Goal: Task Accomplishment & Management: Manage account settings

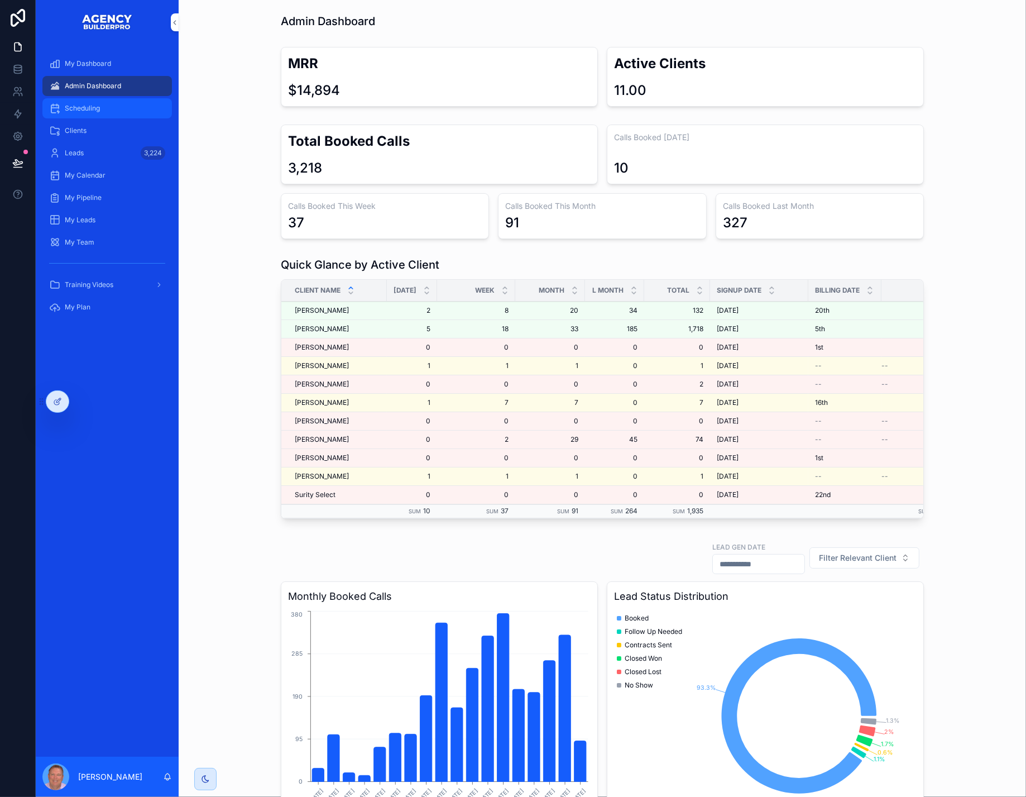
click at [100, 113] on span "Scheduling" at bounding box center [82, 108] width 35 height 9
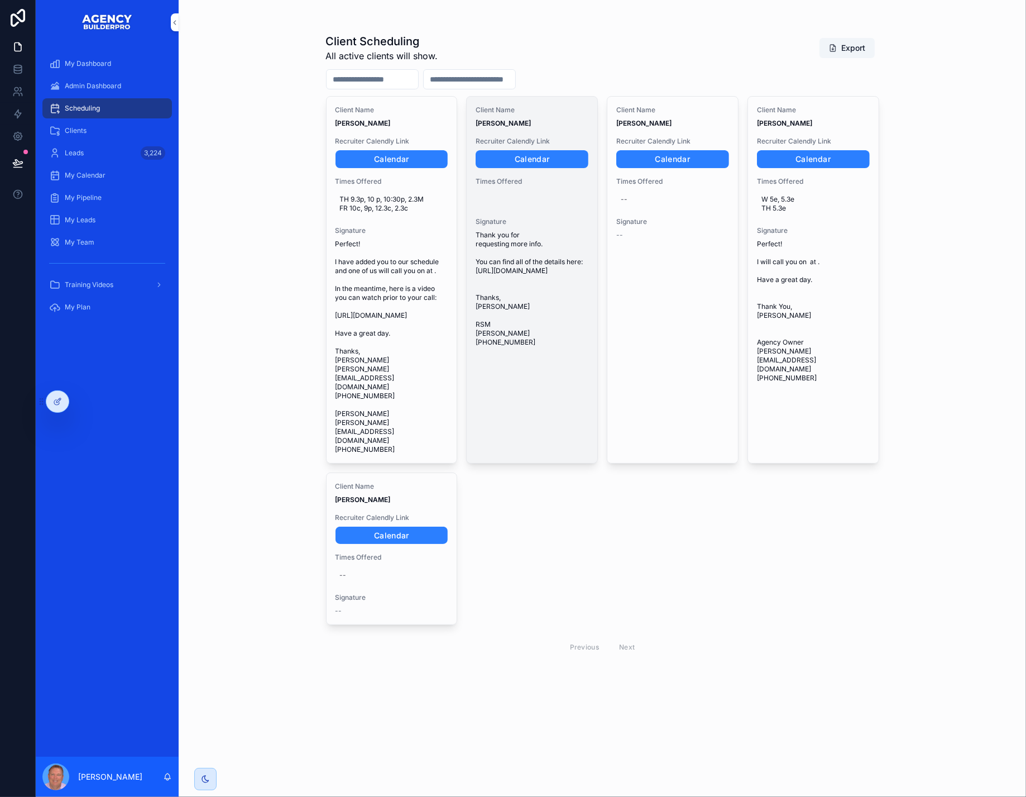
click at [548, 296] on span "Thank you for requesting more info. You can find all of the details here: https…" at bounding box center [532, 289] width 113 height 116
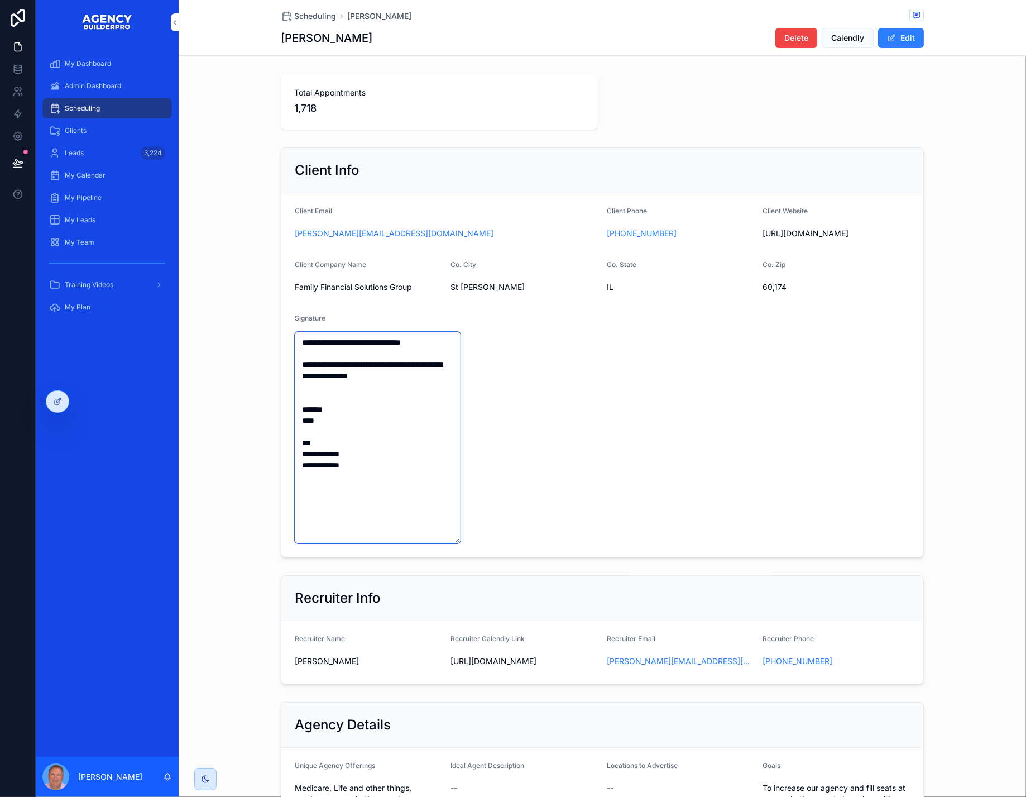
drag, startPoint x: 340, startPoint y: 525, endPoint x: 255, endPoint y: 366, distance: 180.7
click at [281, 366] on form "**********" at bounding box center [602, 375] width 642 height 364
click at [294, 15] on span "Scheduling" at bounding box center [315, 16] width 42 height 11
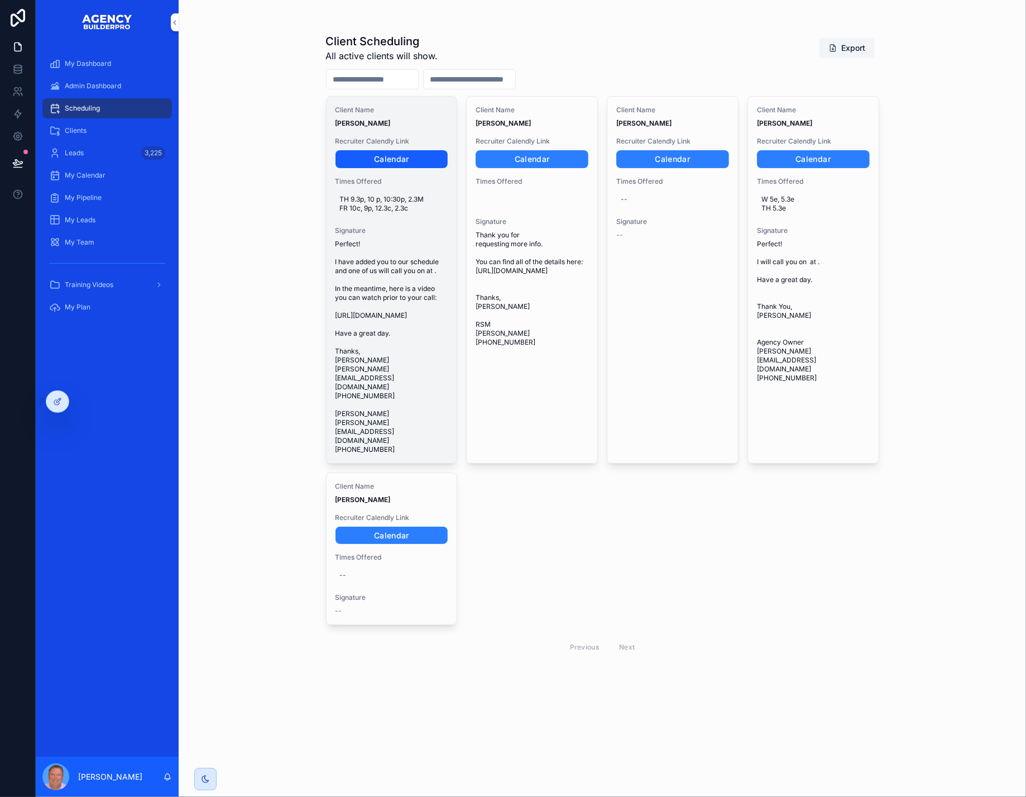
click at [384, 168] on link "Calendar" at bounding box center [392, 159] width 113 height 18
click at [438, 213] on span "TH 9.3p, 10 p, 10:30p, 2.3M FR 10c, 9p, 12.3c, 2.3c" at bounding box center [392, 204] width 104 height 18
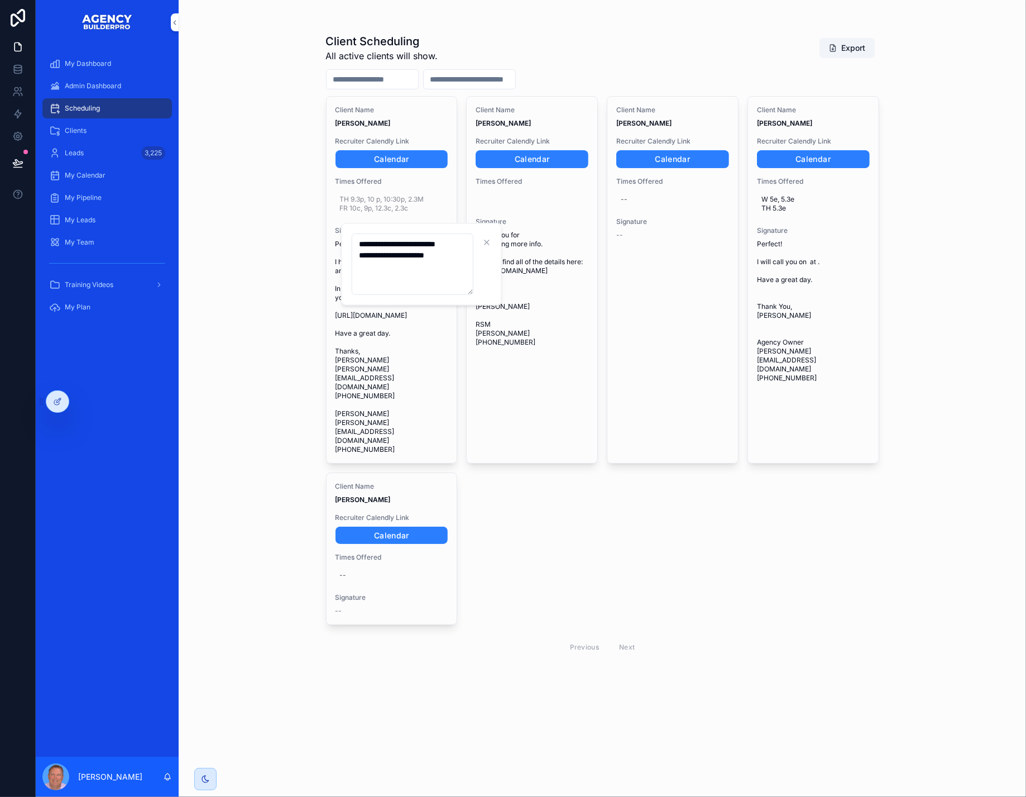
click at [456, 271] on textarea "**********" at bounding box center [413, 263] width 122 height 61
type textarea "**********"
click at [507, 243] on icon "scrollable content" at bounding box center [502, 242] width 9 height 9
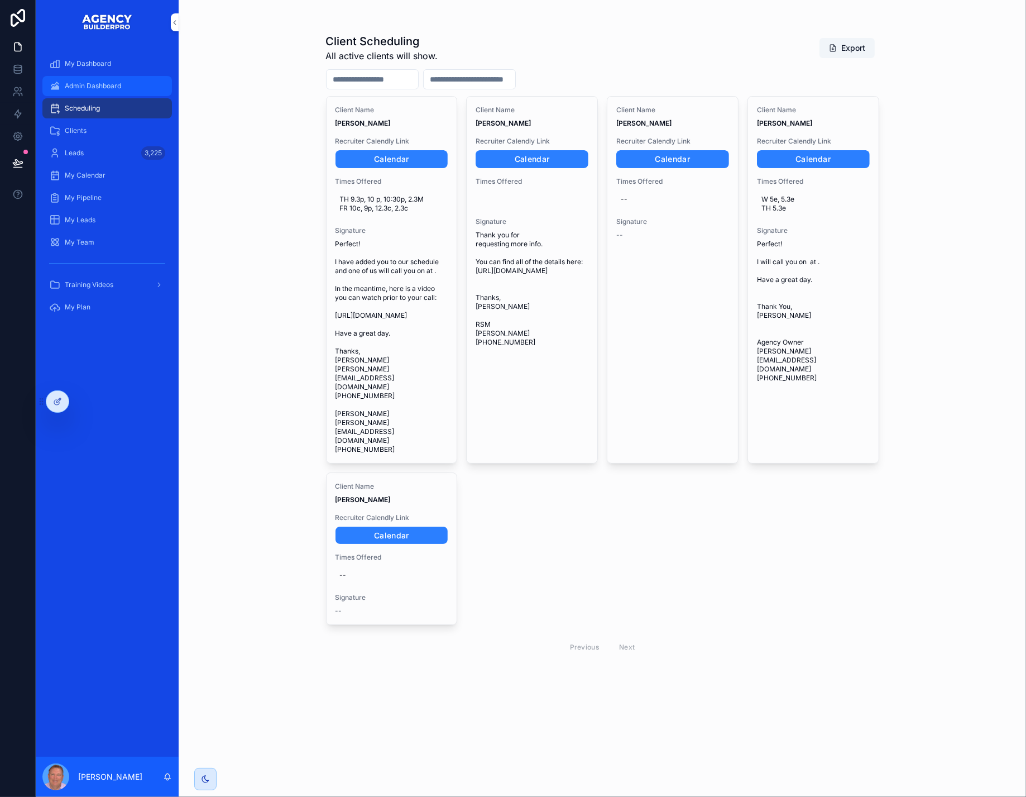
click at [131, 88] on div "Admin Dashboard" at bounding box center [107, 86] width 116 height 18
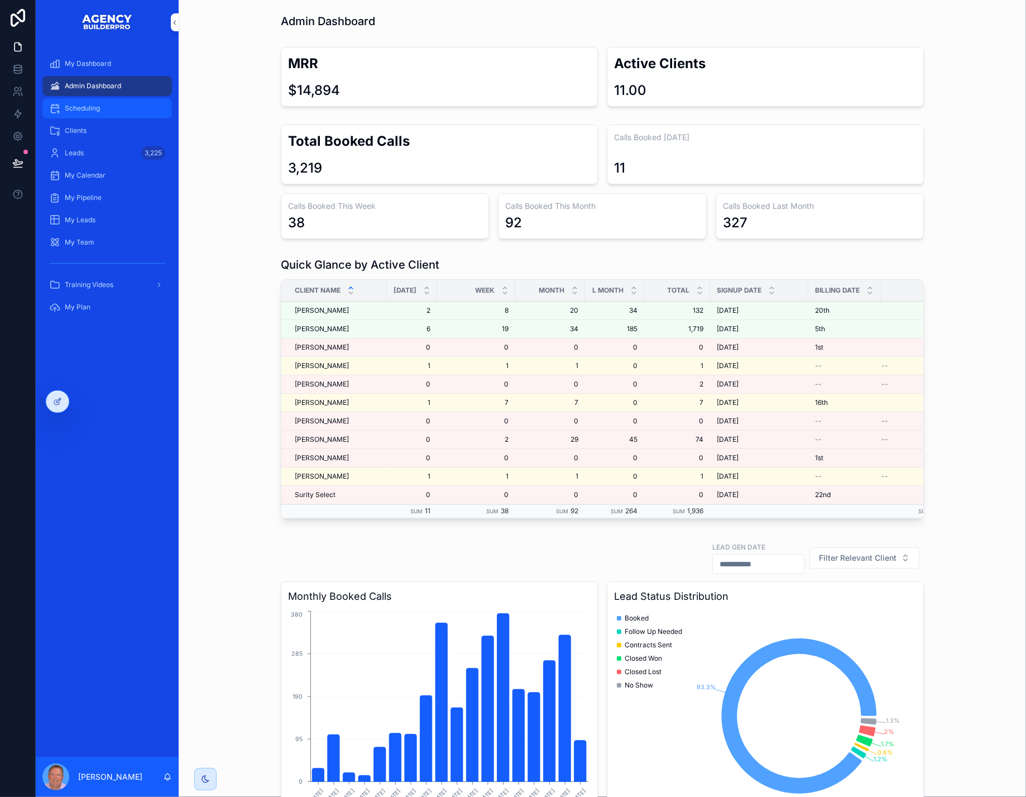
click at [98, 113] on span "Scheduling" at bounding box center [82, 108] width 35 height 9
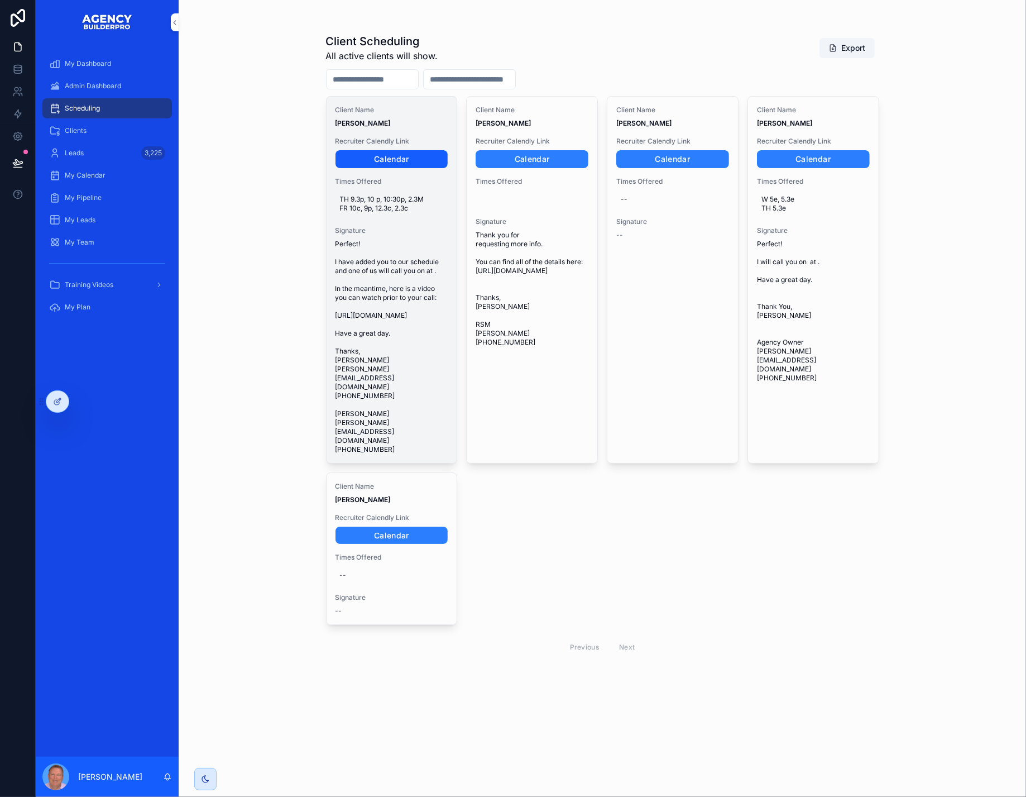
click at [386, 168] on link "Calendar" at bounding box center [392, 159] width 113 height 18
click at [378, 397] on span "Perfect! I have added you to our schedule and one of us will call you on at . I…" at bounding box center [392, 347] width 113 height 214
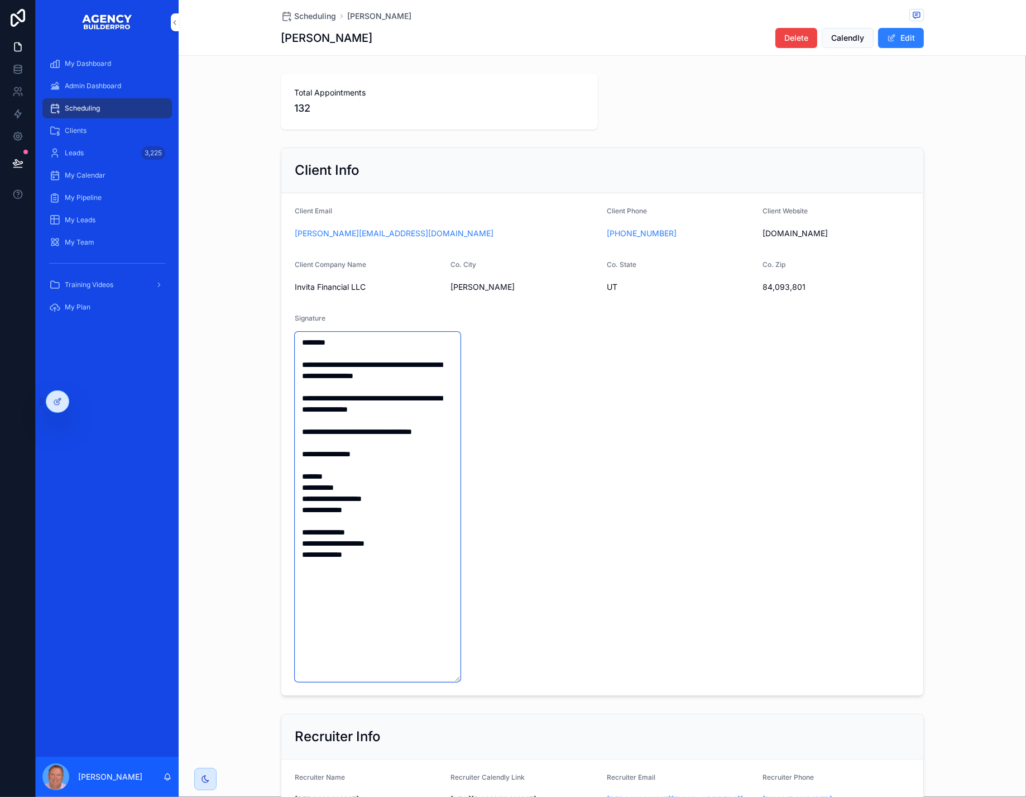
drag, startPoint x: 340, startPoint y: 637, endPoint x: 249, endPoint y: 327, distance: 323.0
click at [281, 324] on form "**********" at bounding box center [602, 444] width 642 height 502
click at [99, 113] on span "Scheduling" at bounding box center [82, 108] width 35 height 9
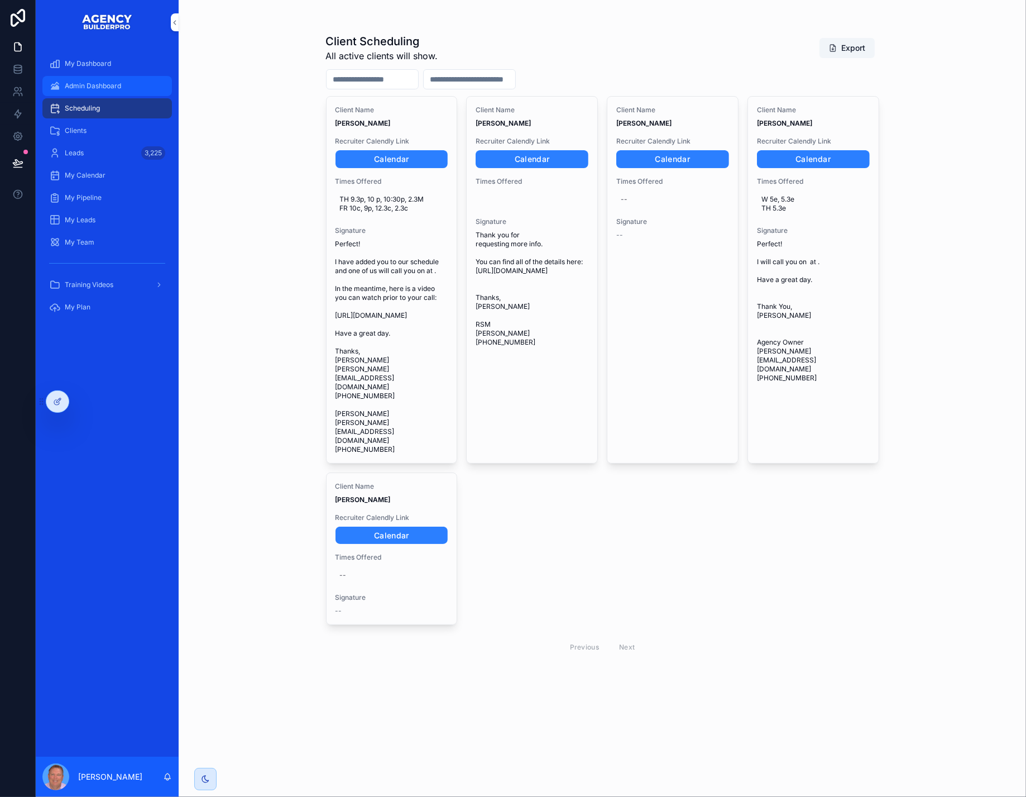
click at [121, 90] on span "Admin Dashboard" at bounding box center [93, 86] width 56 height 9
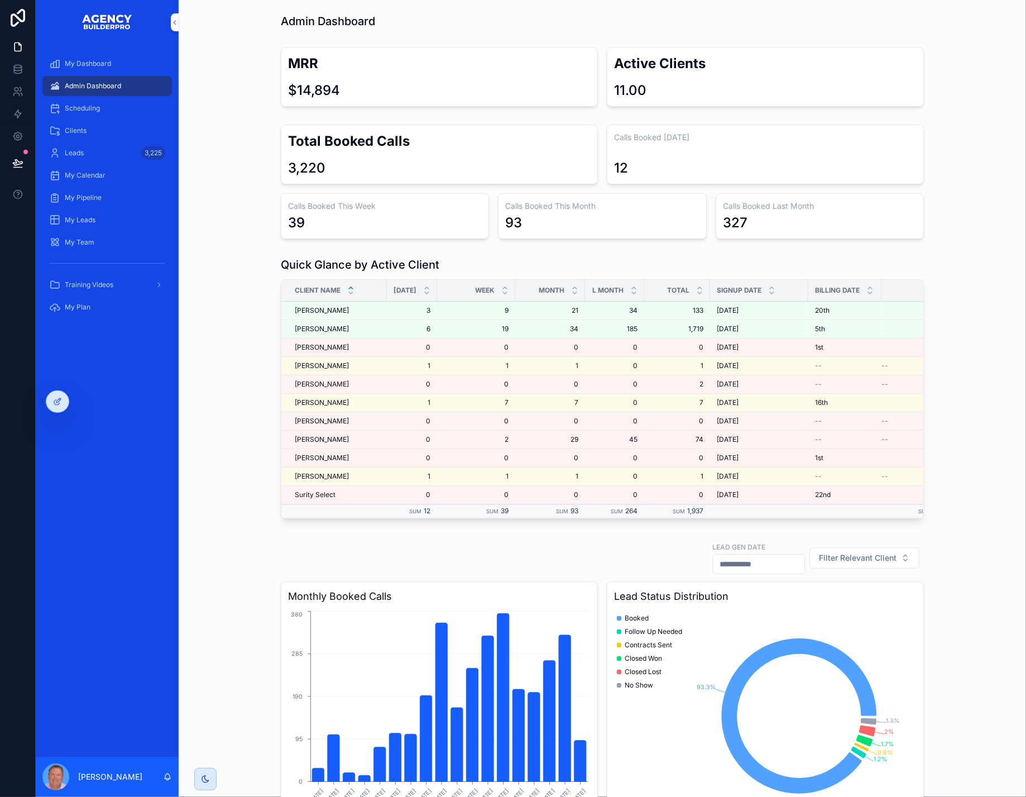
click at [142, 117] on div "Scheduling" at bounding box center [107, 108] width 116 height 18
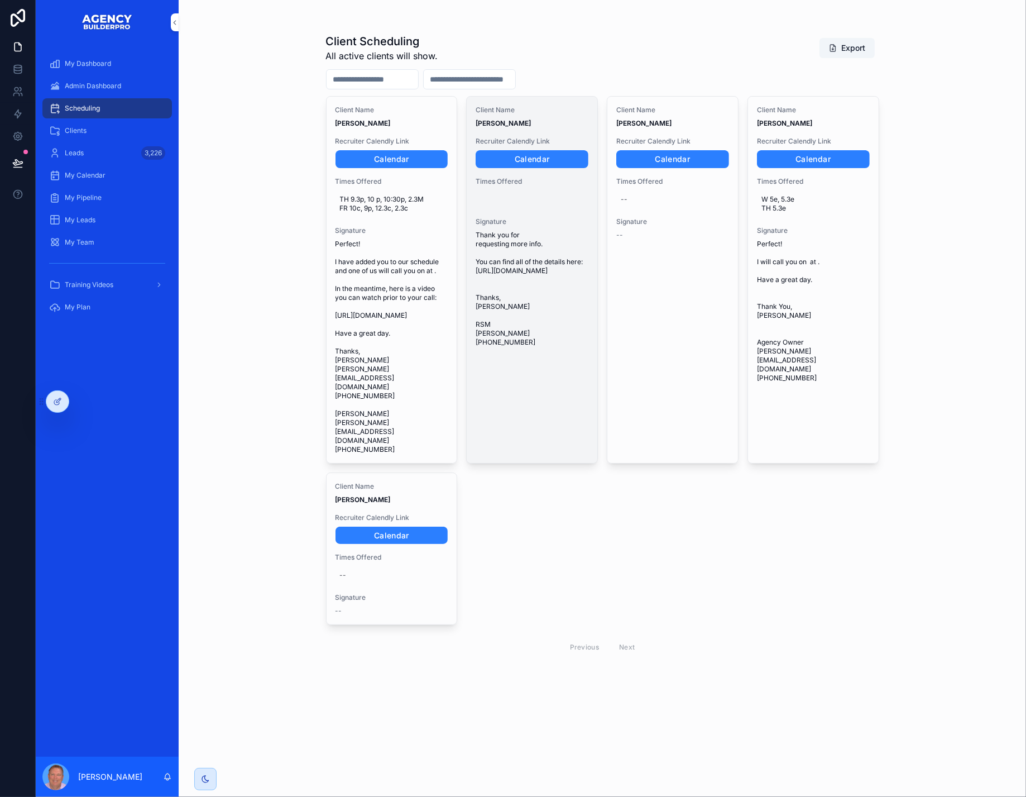
click at [529, 328] on span "Thank you for requesting more info. You can find all of the details here: [URL]…" at bounding box center [532, 289] width 113 height 116
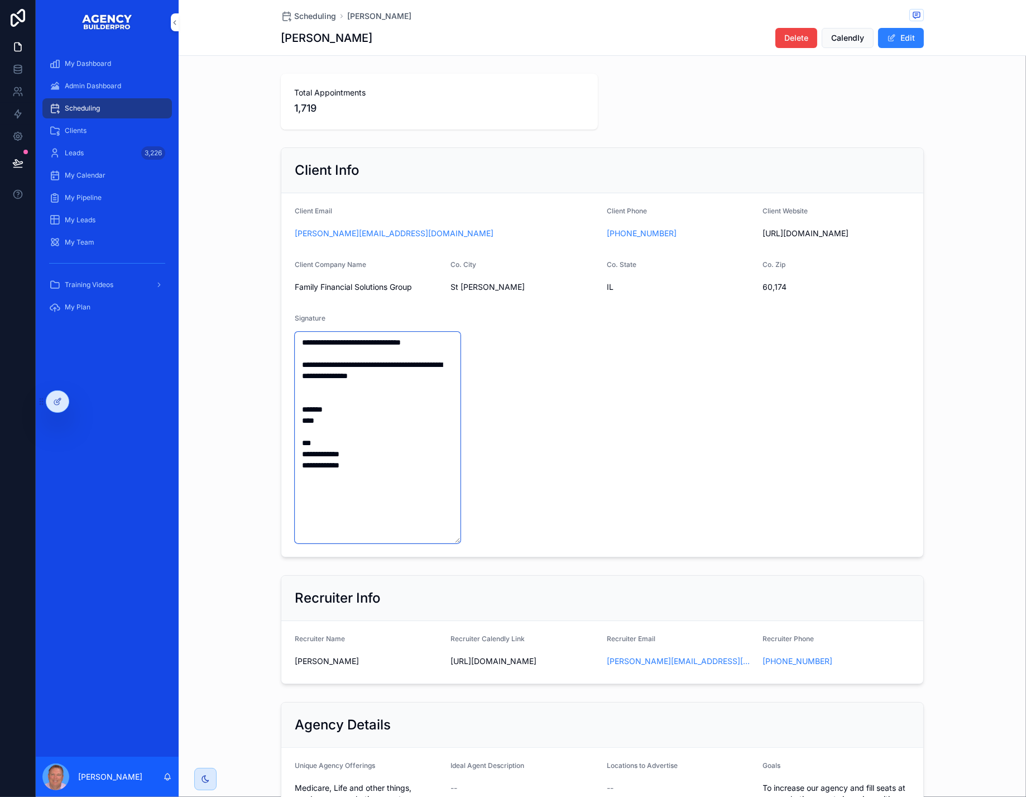
drag, startPoint x: 333, startPoint y: 526, endPoint x: 273, endPoint y: 367, distance: 169.0
click at [281, 347] on form "**********" at bounding box center [602, 375] width 642 height 364
click at [294, 17] on span "Scheduling" at bounding box center [315, 16] width 42 height 11
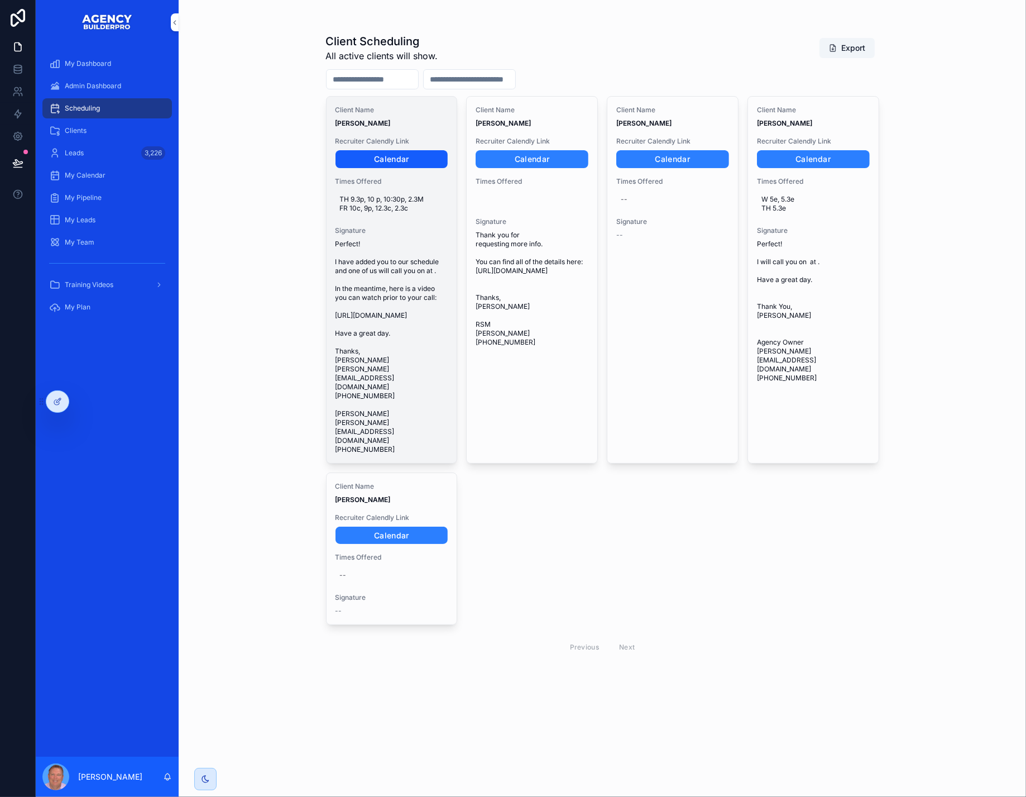
click at [407, 168] on link "Calendar" at bounding box center [392, 159] width 113 height 18
click at [440, 213] on span "TH 9.3p, 10 p, 10:30p, 2.3M FR 10c, 9p, 12.3c, 2.3c" at bounding box center [392, 204] width 104 height 18
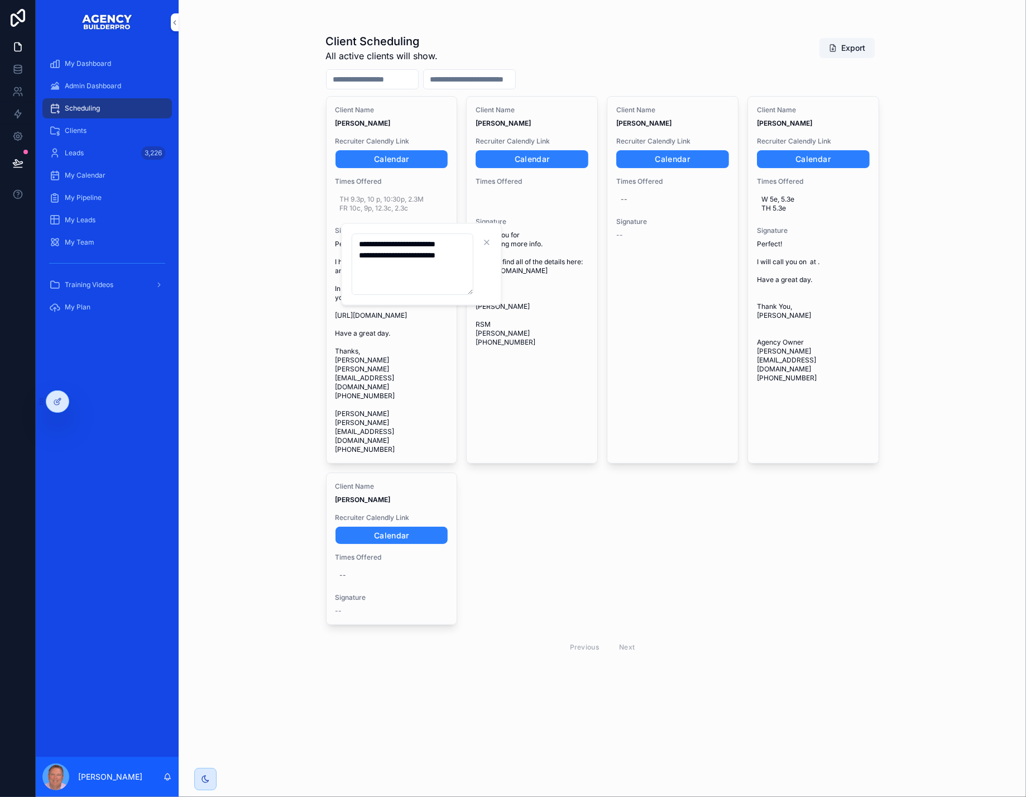
click at [460, 272] on textarea "**********" at bounding box center [413, 263] width 122 height 61
type textarea "**********"
click at [505, 243] on icon "scrollable content" at bounding box center [502, 242] width 9 height 9
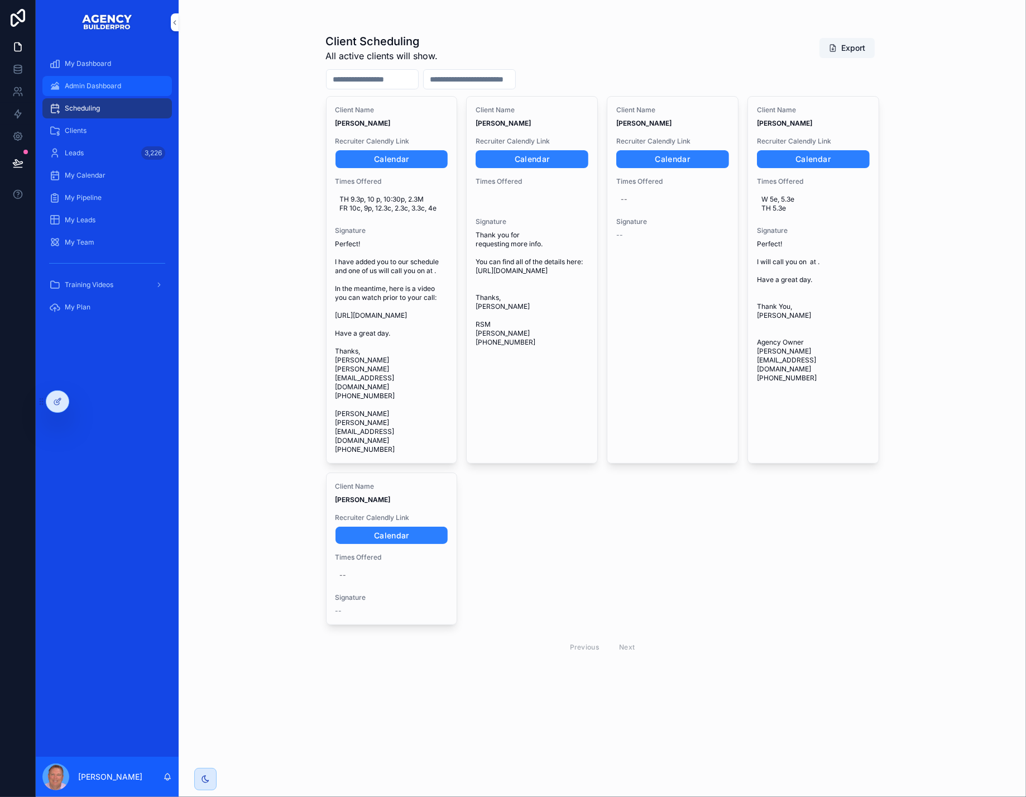
click at [121, 90] on span "Admin Dashboard" at bounding box center [93, 86] width 56 height 9
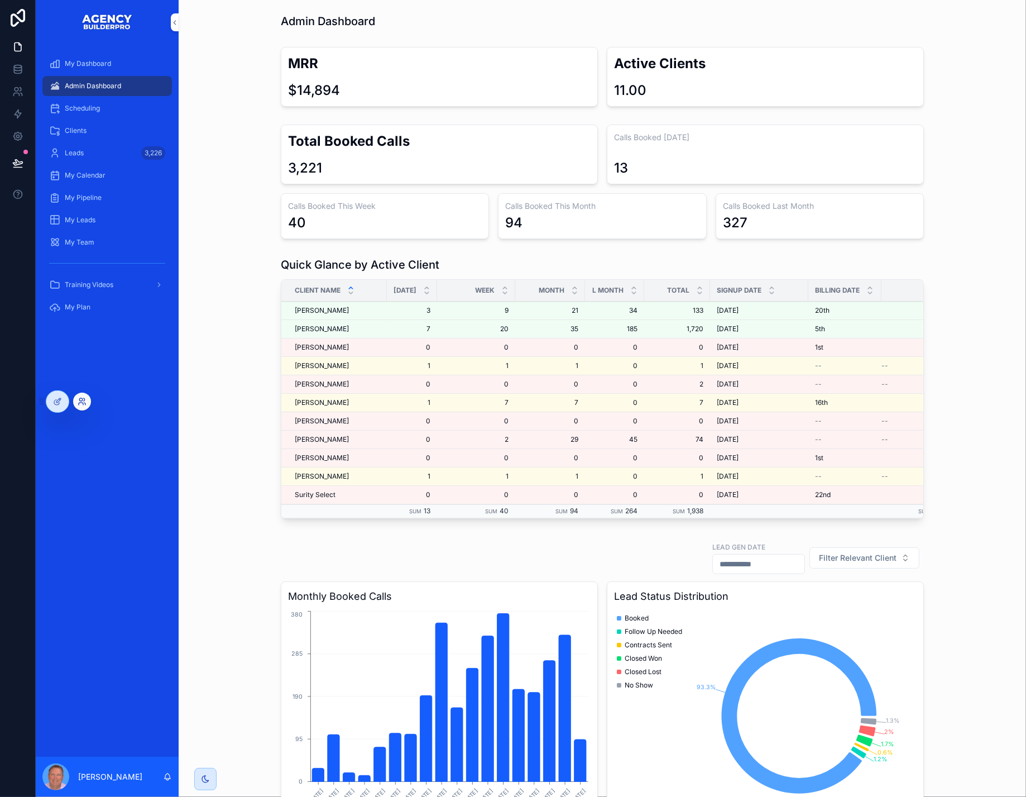
click at [82, 402] on icon at bounding box center [82, 401] width 9 height 9
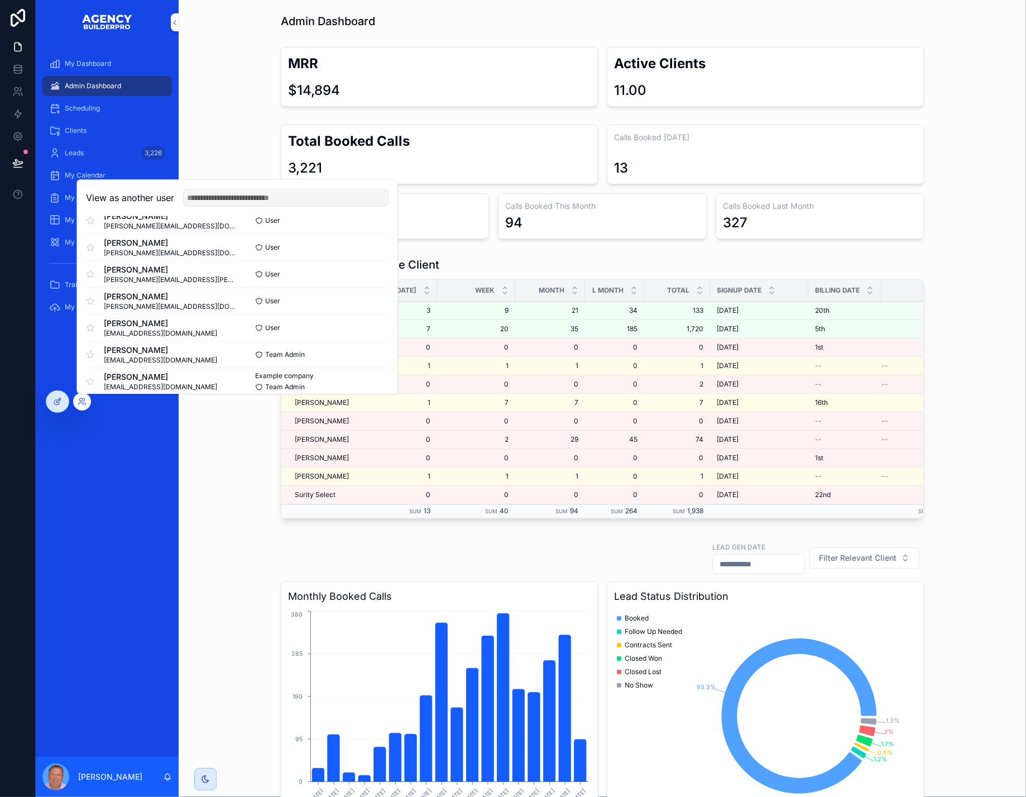
scroll to position [171, 0]
click at [389, 281] on button "Select" at bounding box center [374, 273] width 29 height 16
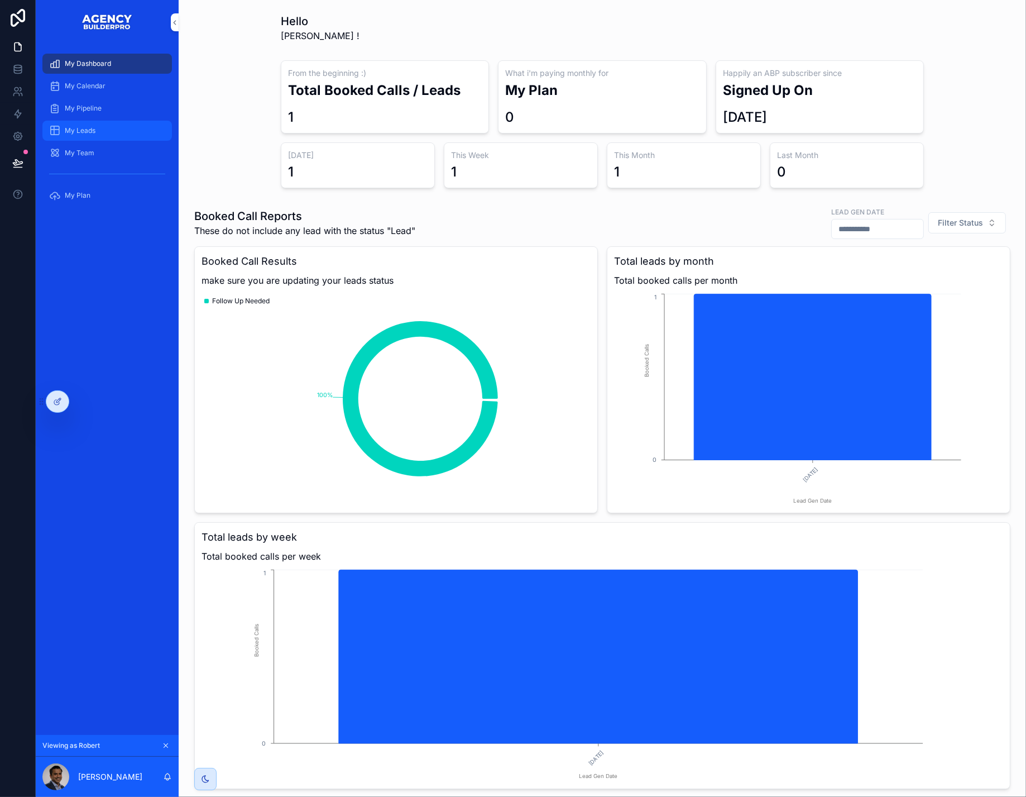
click at [92, 135] on span "My Leads" at bounding box center [80, 130] width 31 height 9
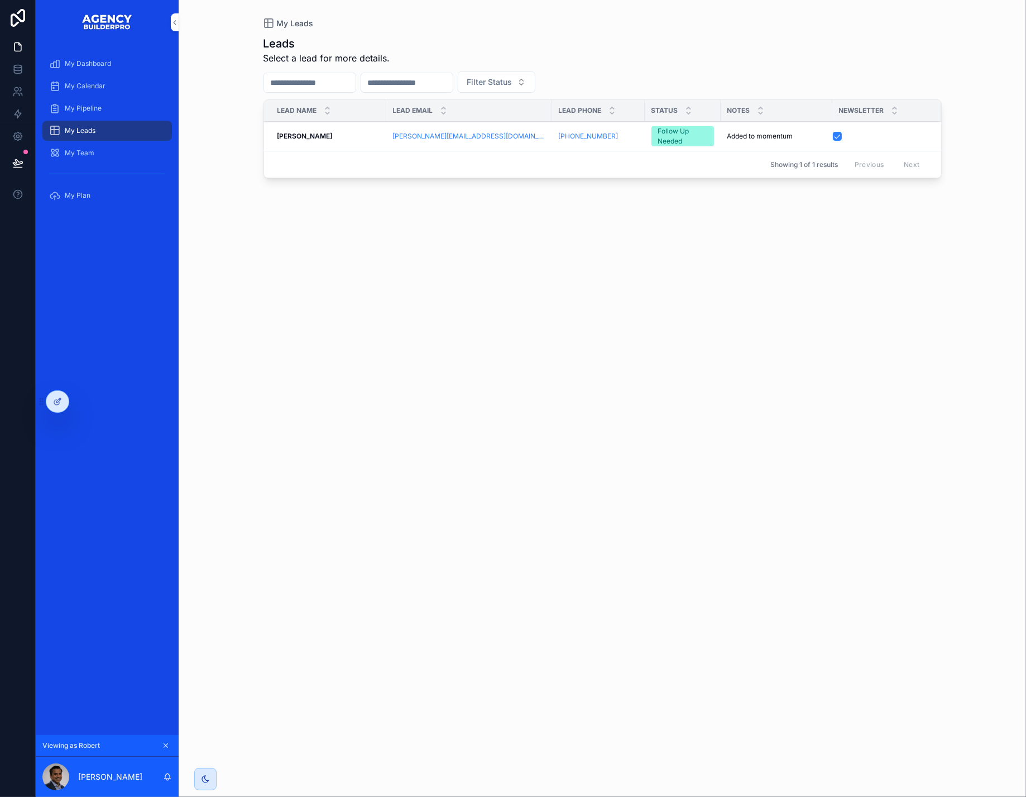
click at [787, 141] on span "Added to momentum" at bounding box center [761, 136] width 66 height 9
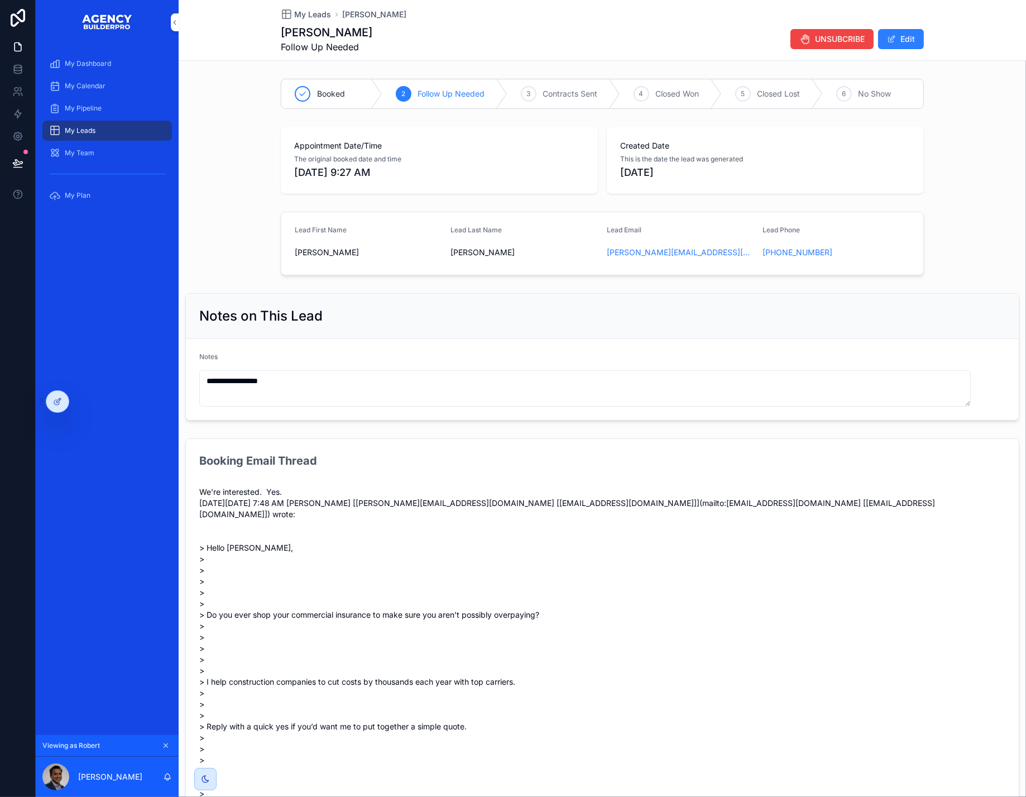
click at [124, 140] on div "My Leads" at bounding box center [107, 131] width 116 height 18
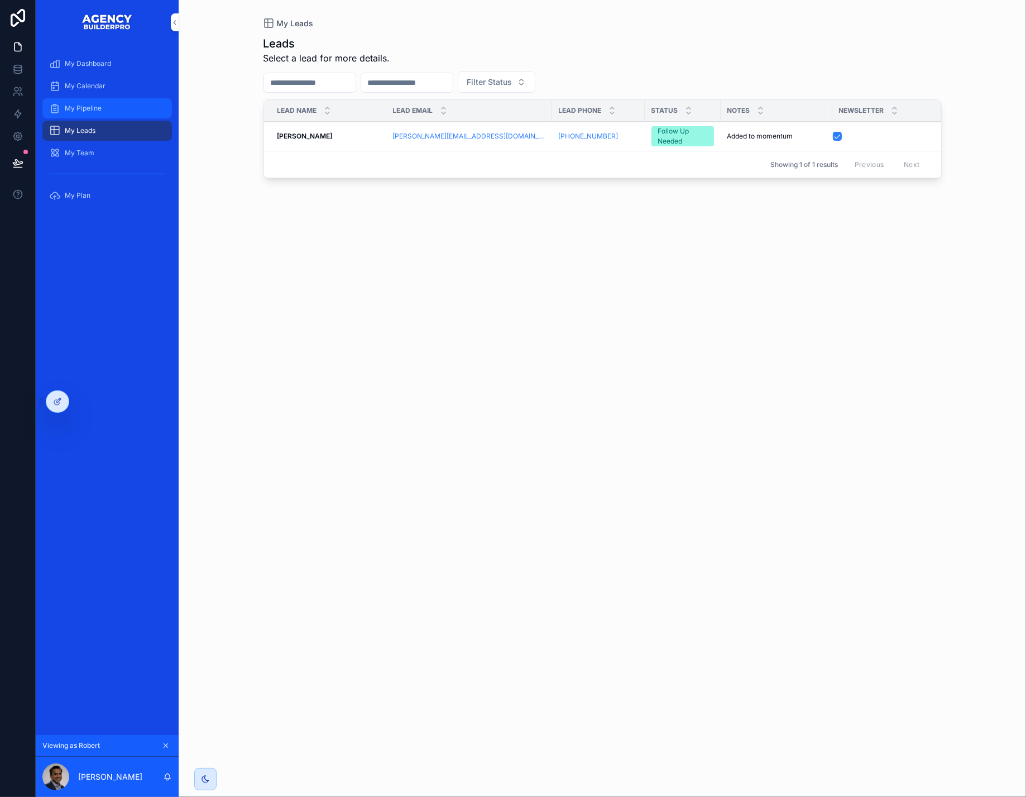
click at [102, 113] on span "My Pipeline" at bounding box center [83, 108] width 37 height 9
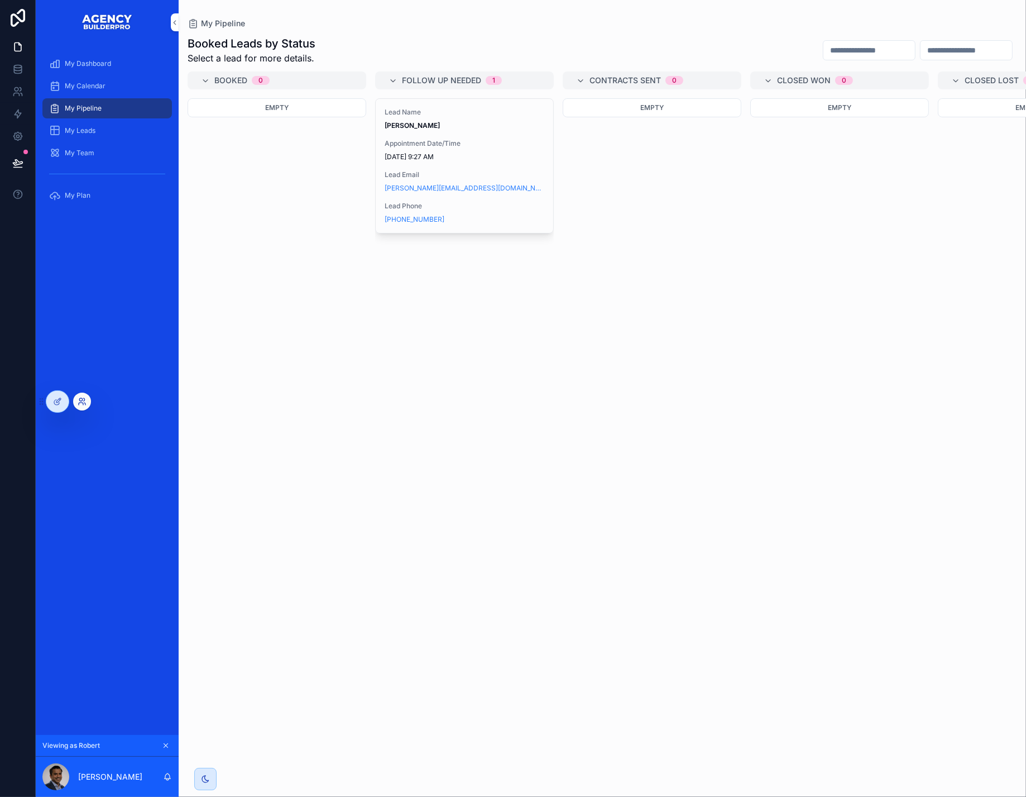
click at [84, 399] on icon at bounding box center [82, 401] width 9 height 9
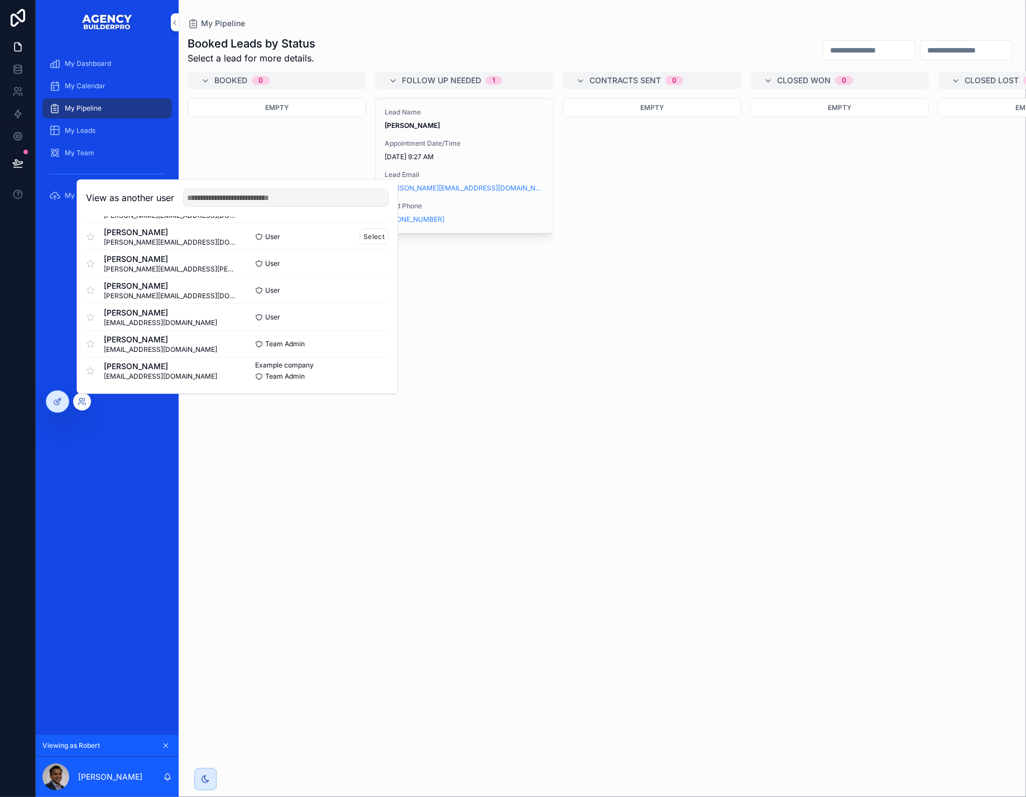
scroll to position [179, 0]
click at [389, 237] on button "Select" at bounding box center [374, 239] width 29 height 16
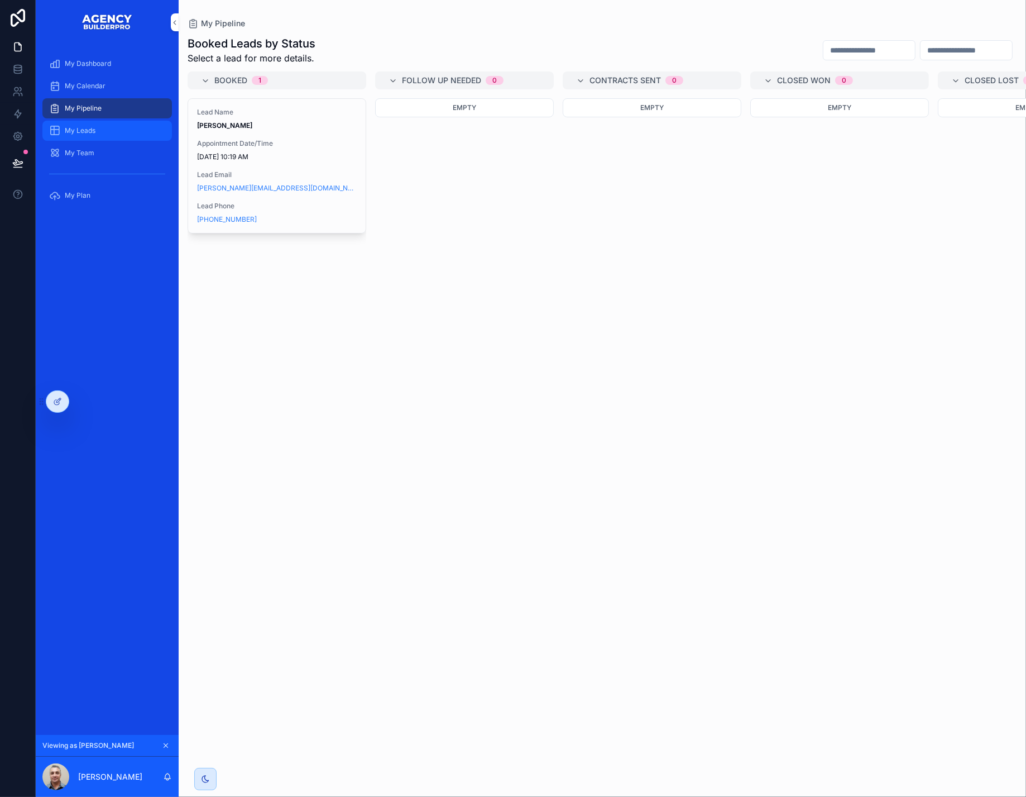
click at [95, 135] on span "My Leads" at bounding box center [80, 130] width 31 height 9
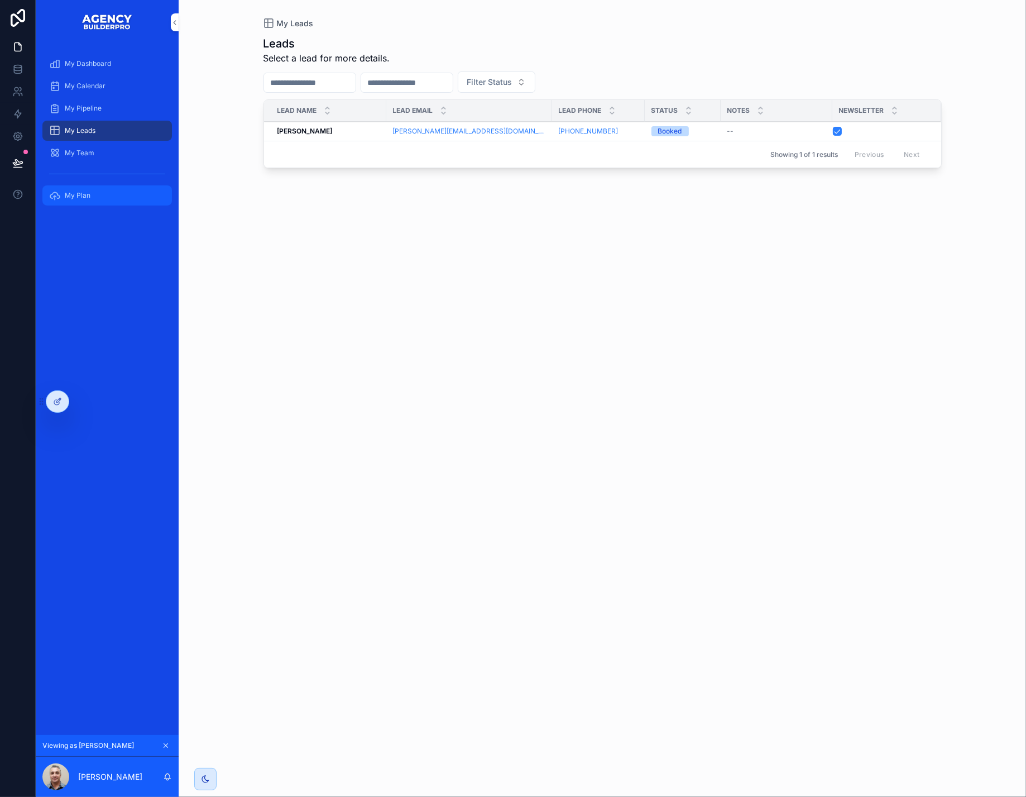
click at [90, 200] on span "My Plan" at bounding box center [78, 195] width 26 height 9
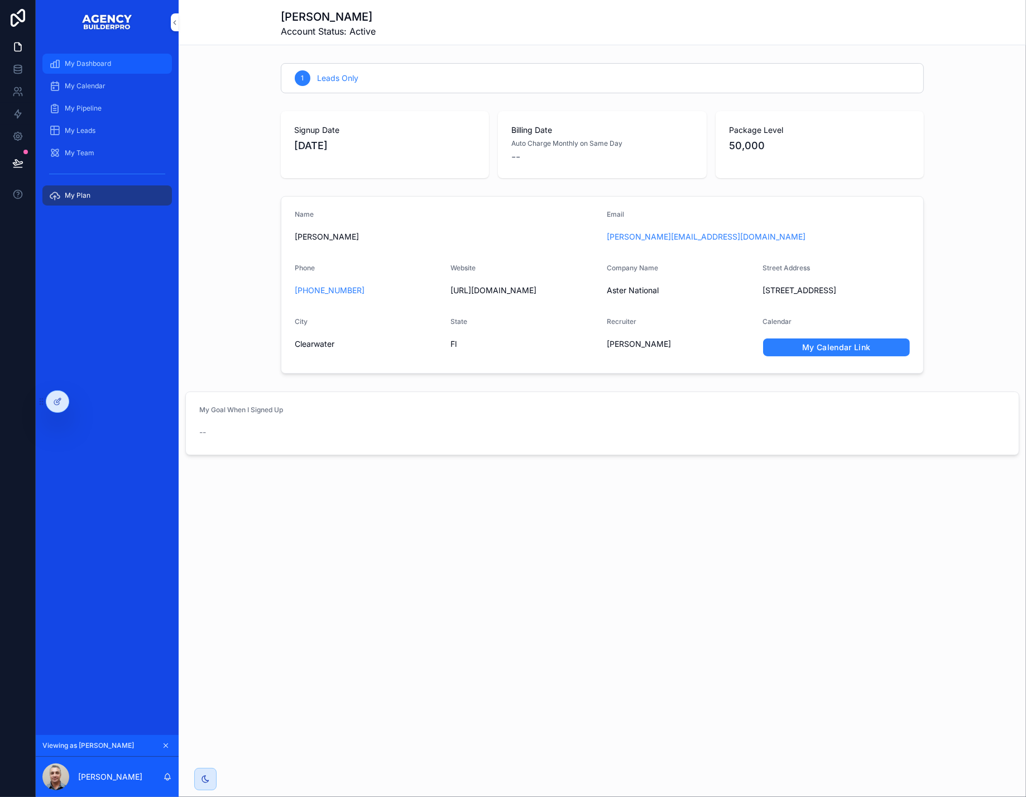
click at [107, 66] on span "My Dashboard" at bounding box center [88, 63] width 46 height 9
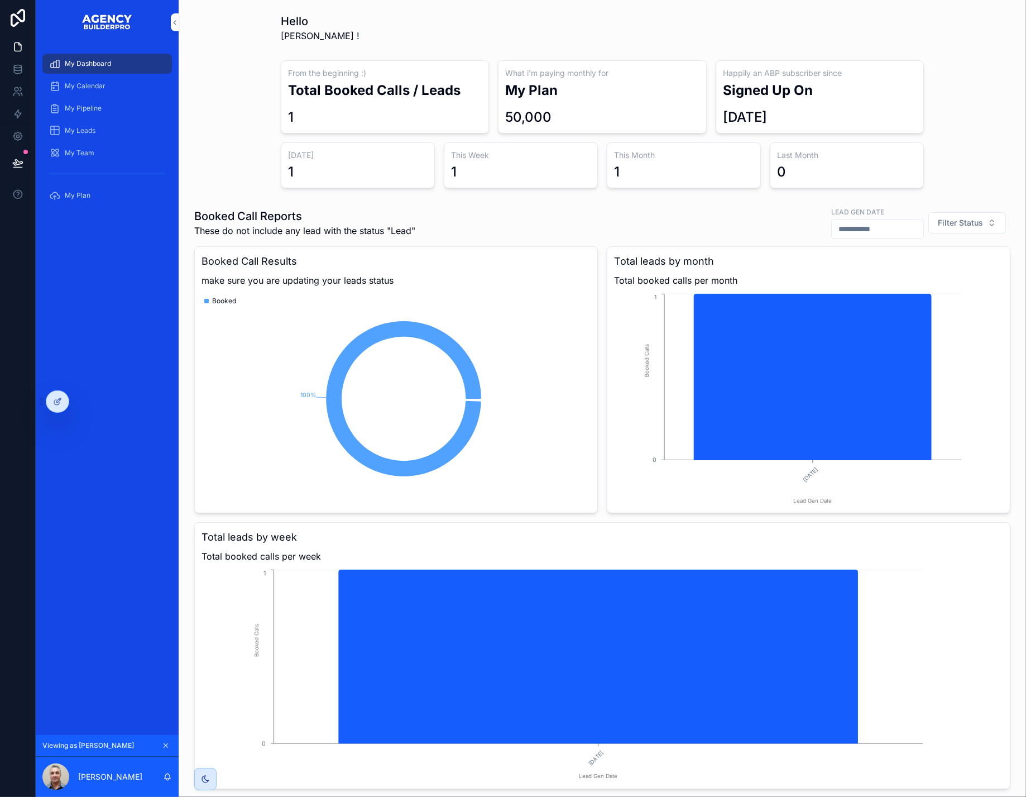
click at [170, 742] on icon "scrollable content" at bounding box center [166, 746] width 8 height 8
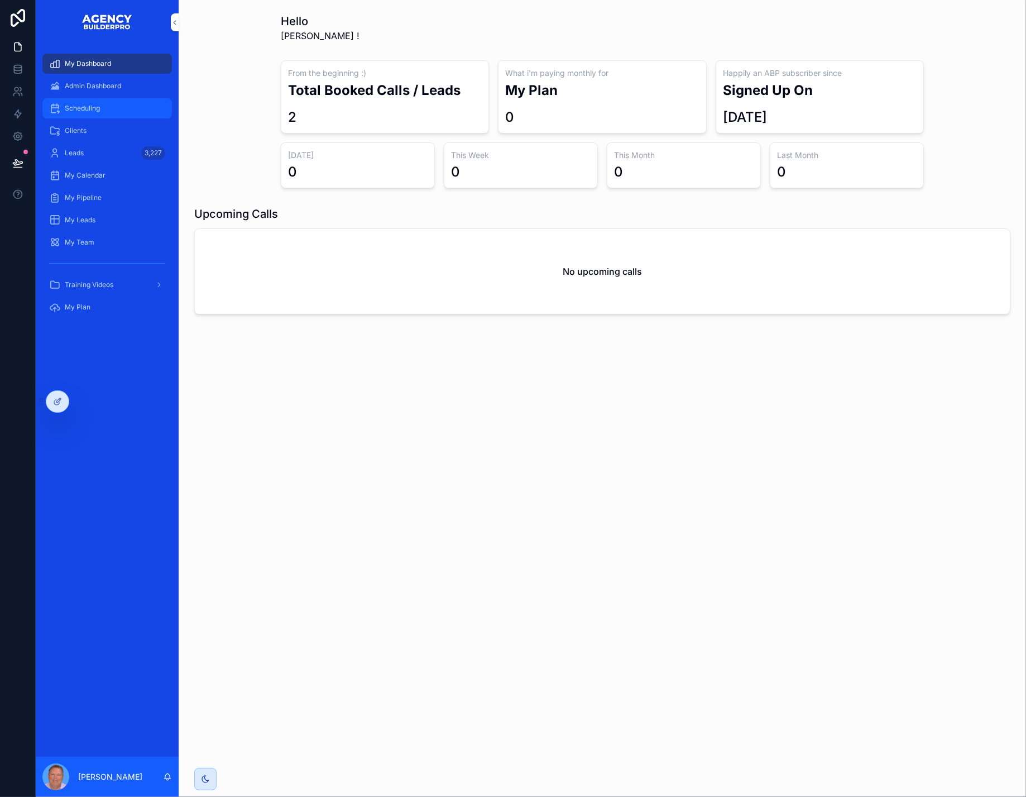
click at [95, 113] on span "Scheduling" at bounding box center [82, 108] width 35 height 9
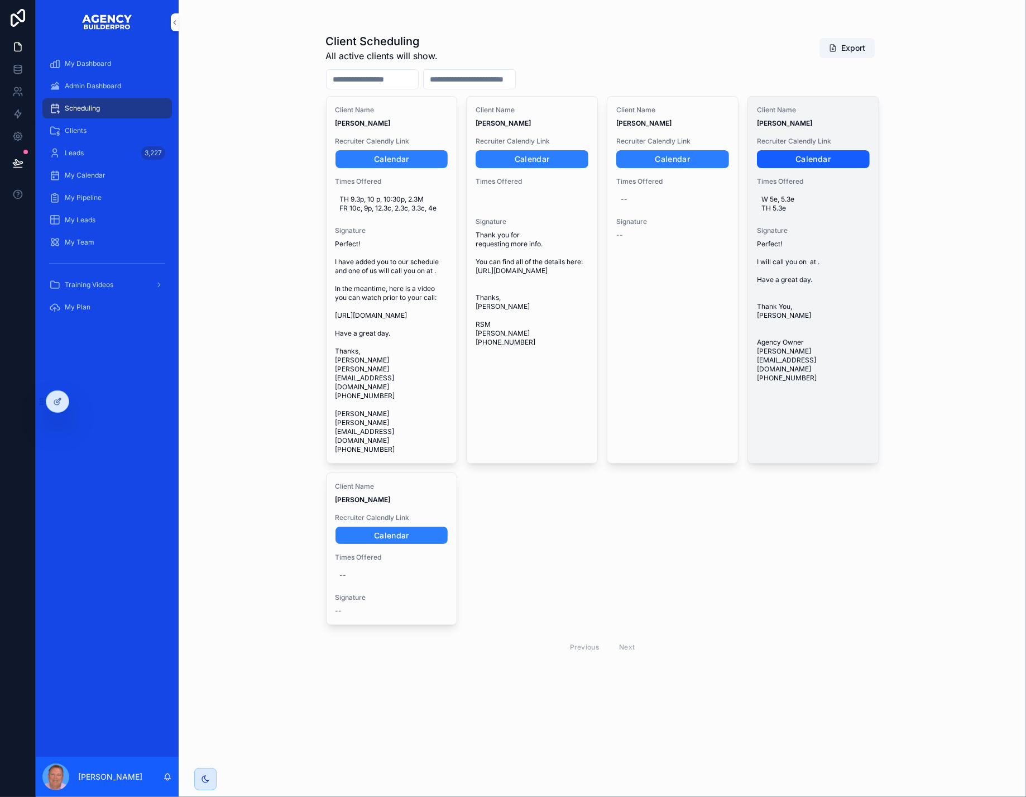
click at [834, 168] on link "Calendar" at bounding box center [813, 159] width 113 height 18
click at [814, 213] on span "W 5e, 5.3e TH 5.3e" at bounding box center [814, 204] width 104 height 18
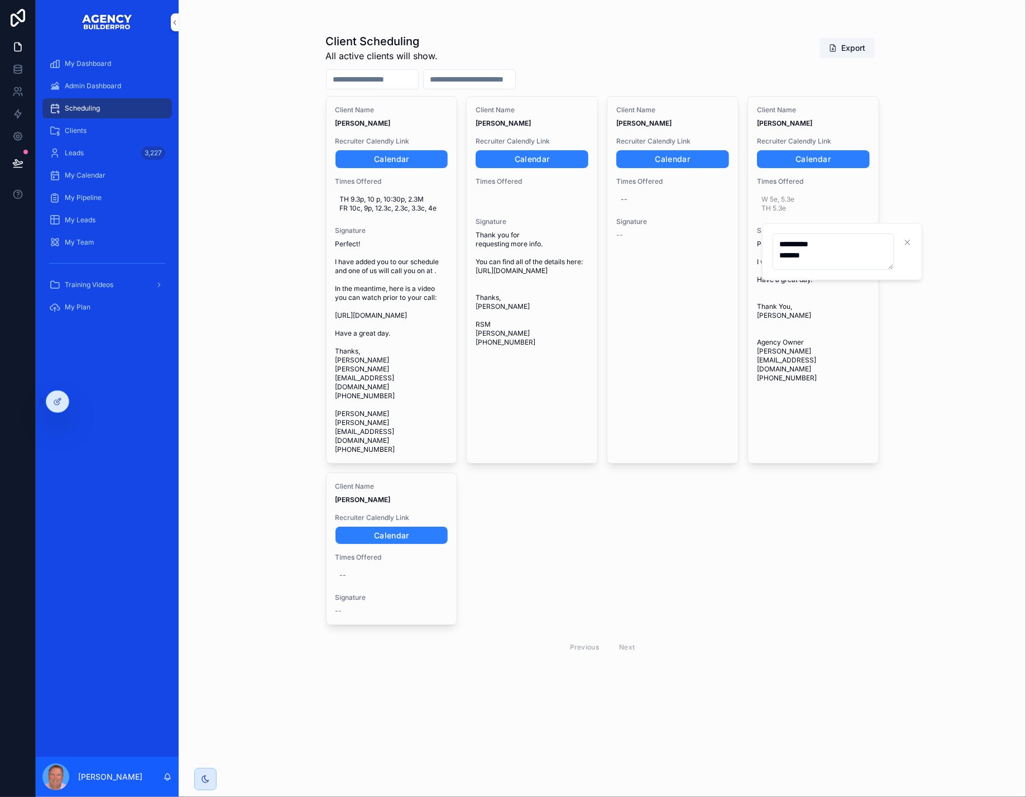
click at [827, 257] on textarea "**********" at bounding box center [834, 251] width 122 height 36
type textarea "**********"
click at [928, 246] on icon "scrollable content" at bounding box center [923, 242] width 9 height 9
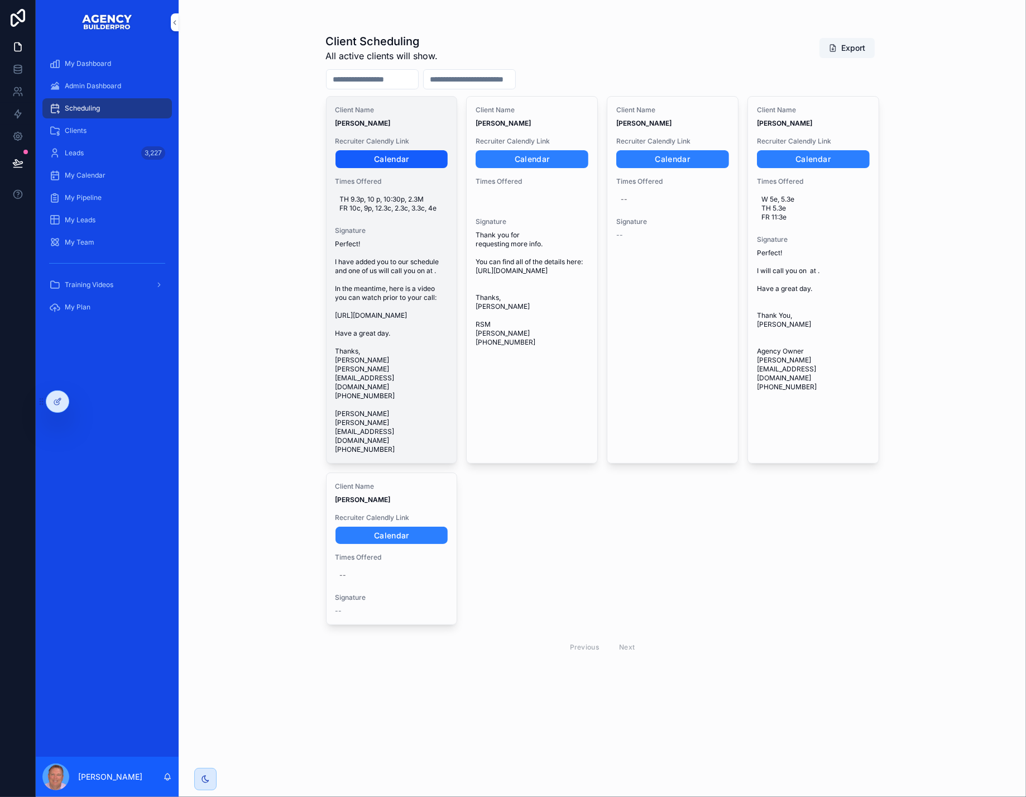
click at [393, 168] on link "Calendar" at bounding box center [392, 159] width 113 height 18
click at [400, 213] on span "TH 9.3p, 10 p, 10:30p, 2.3M FR 10c, 9p, 12.3c, 2.3c, 3.3c, 4e" at bounding box center [392, 204] width 104 height 18
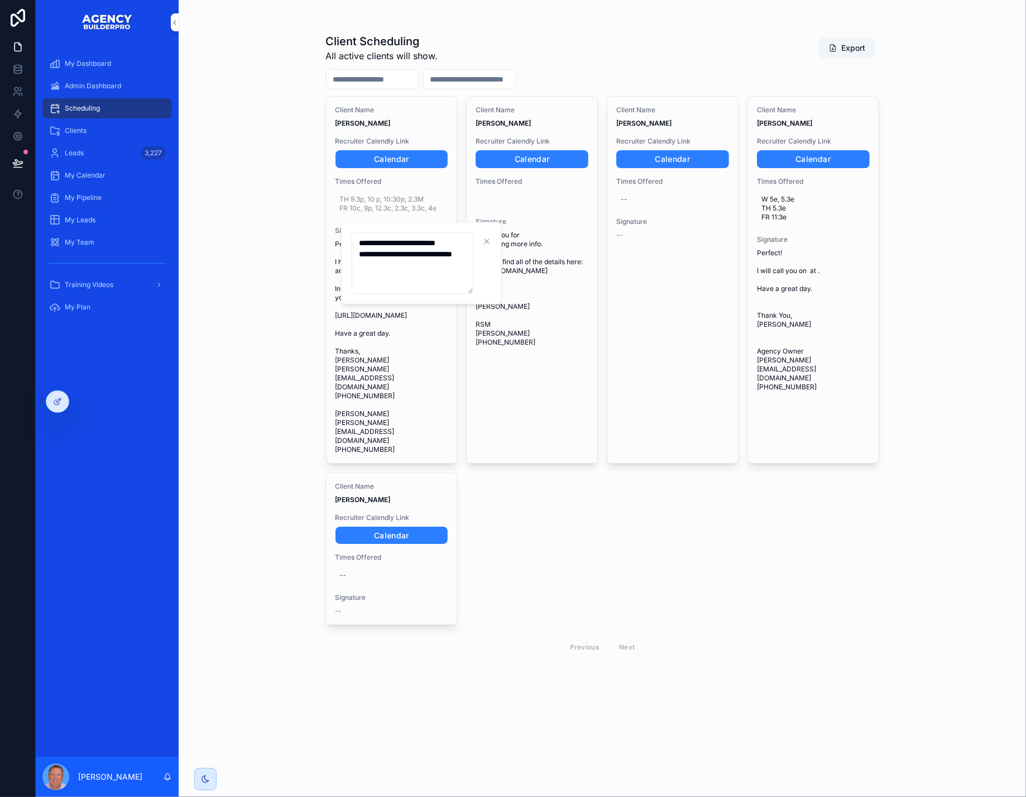
click at [405, 290] on textarea "**********" at bounding box center [413, 262] width 122 height 61
type textarea "**********"
click at [501, 241] on icon "scrollable content" at bounding box center [502, 241] width 9 height 9
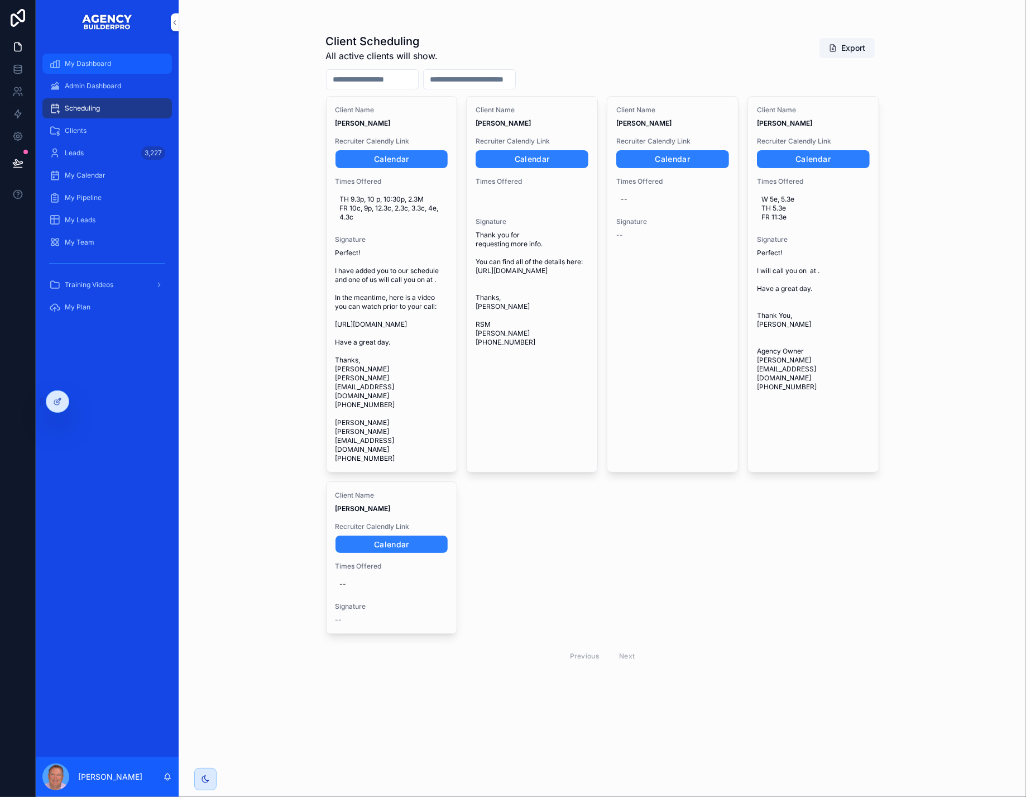
click at [111, 68] on span "My Dashboard" at bounding box center [88, 63] width 46 height 9
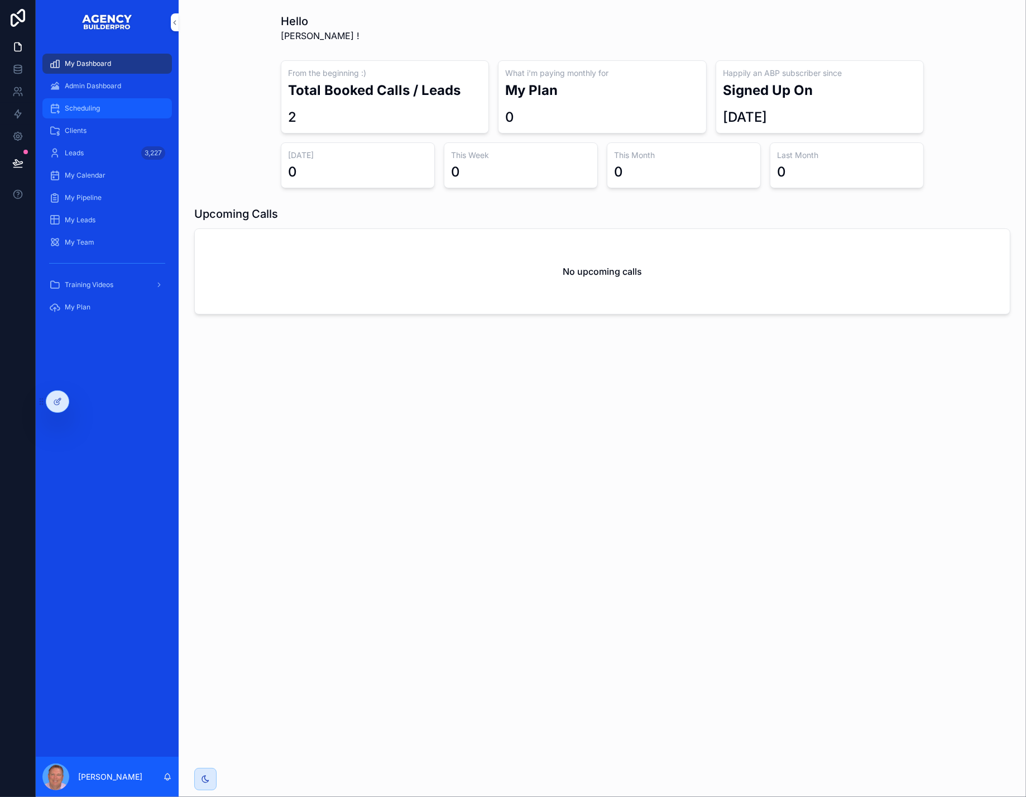
click at [100, 113] on span "Scheduling" at bounding box center [82, 108] width 35 height 9
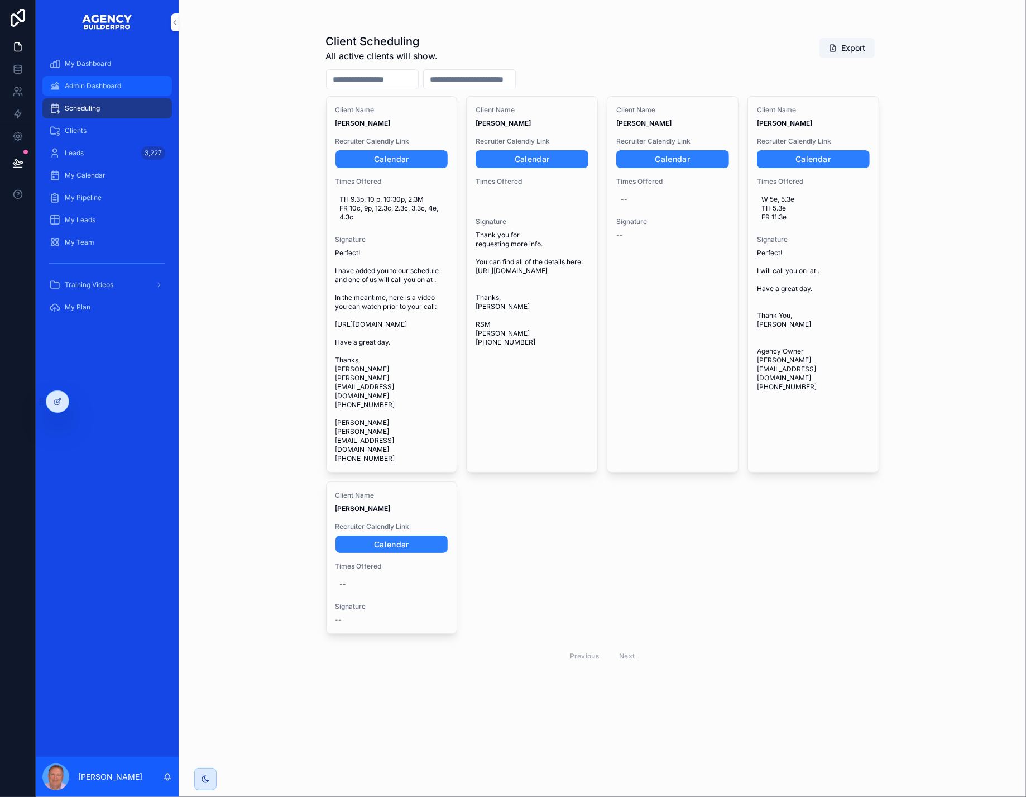
click at [104, 90] on span "Admin Dashboard" at bounding box center [93, 86] width 56 height 9
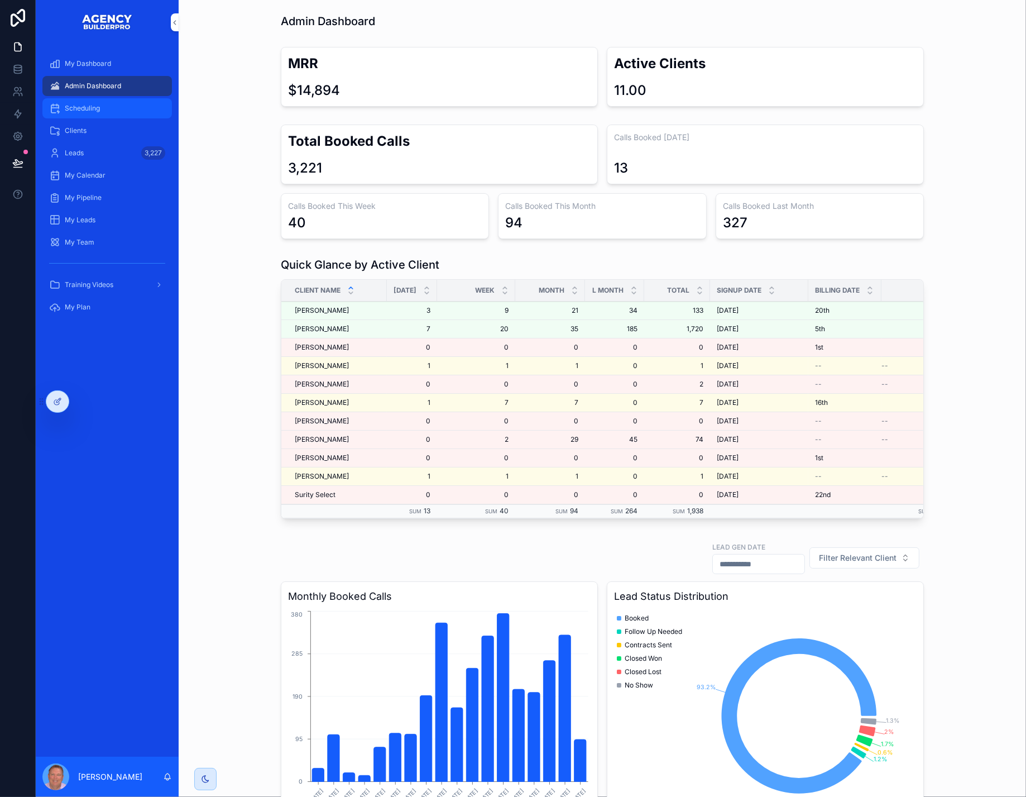
click at [100, 113] on span "Scheduling" at bounding box center [82, 108] width 35 height 9
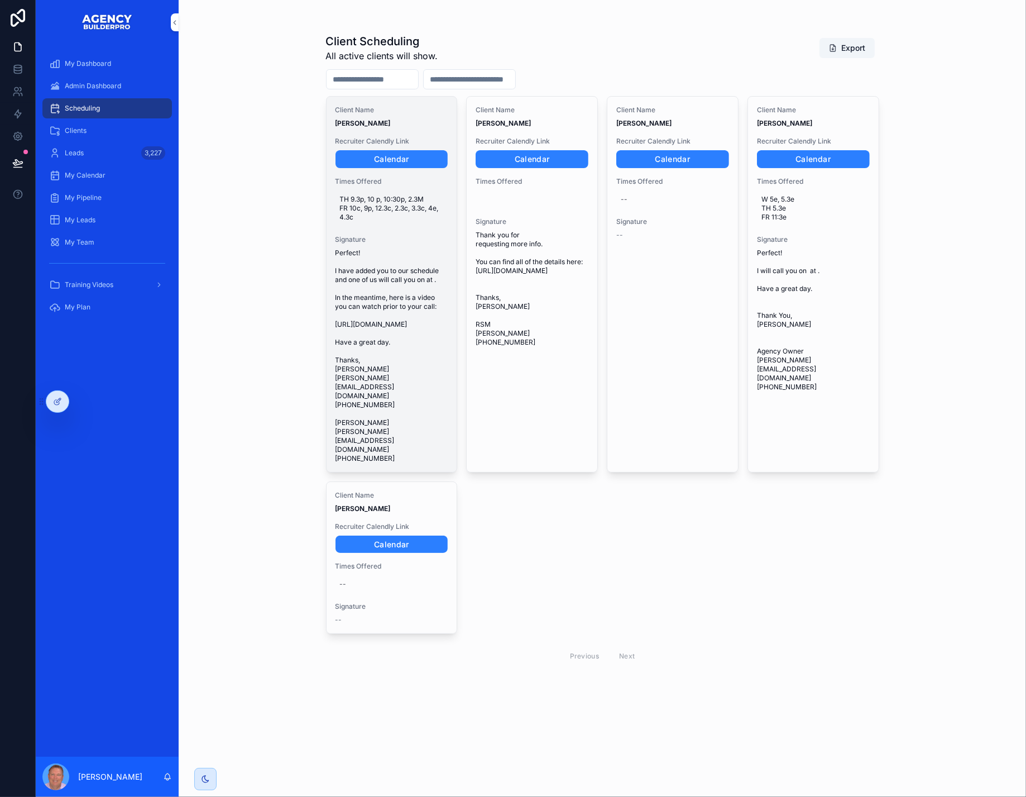
click at [397, 383] on span "Perfect! I have added you to our schedule and one of us will call you on at . I…" at bounding box center [392, 356] width 113 height 214
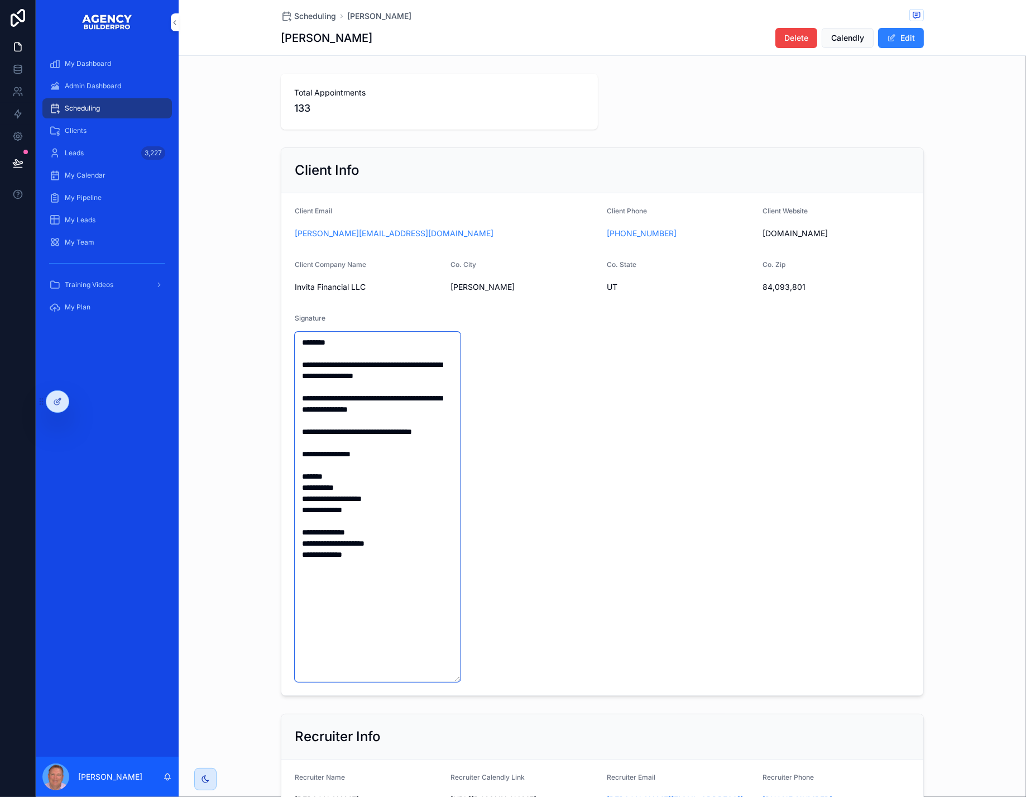
drag, startPoint x: 337, startPoint y: 638, endPoint x: 250, endPoint y: 370, distance: 281.7
click at [281, 366] on div "**********" at bounding box center [602, 421] width 643 height 548
click at [294, 12] on span "Scheduling" at bounding box center [315, 16] width 42 height 11
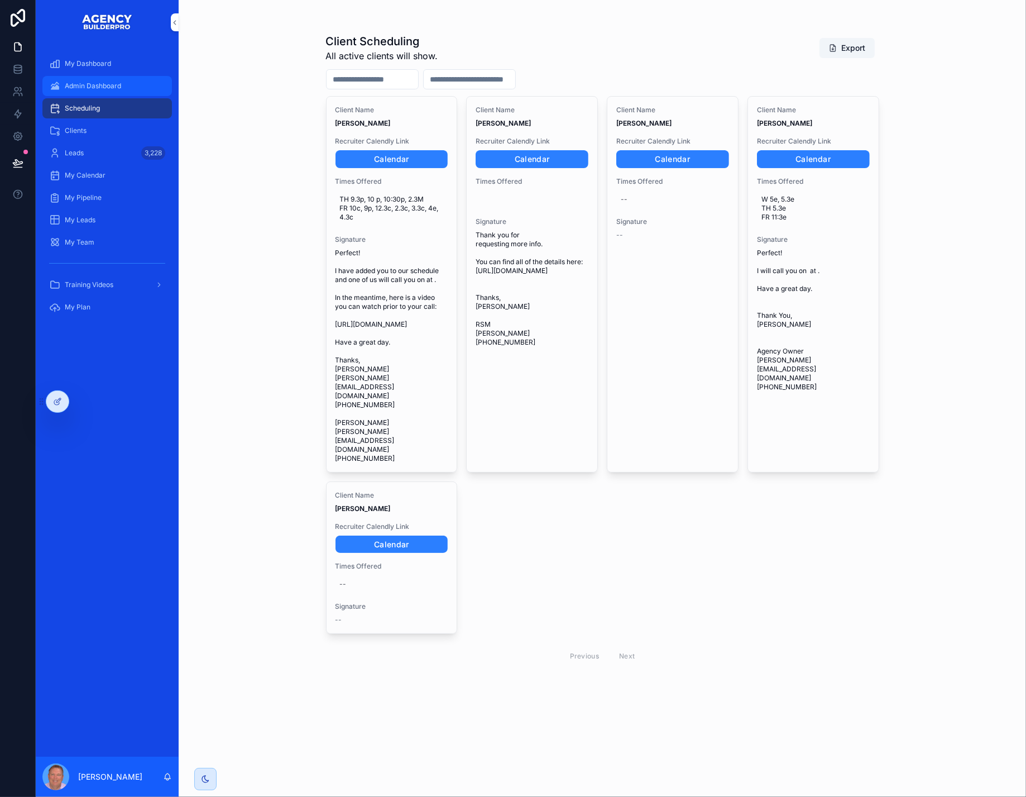
click at [89, 90] on span "Admin Dashboard" at bounding box center [93, 86] width 56 height 9
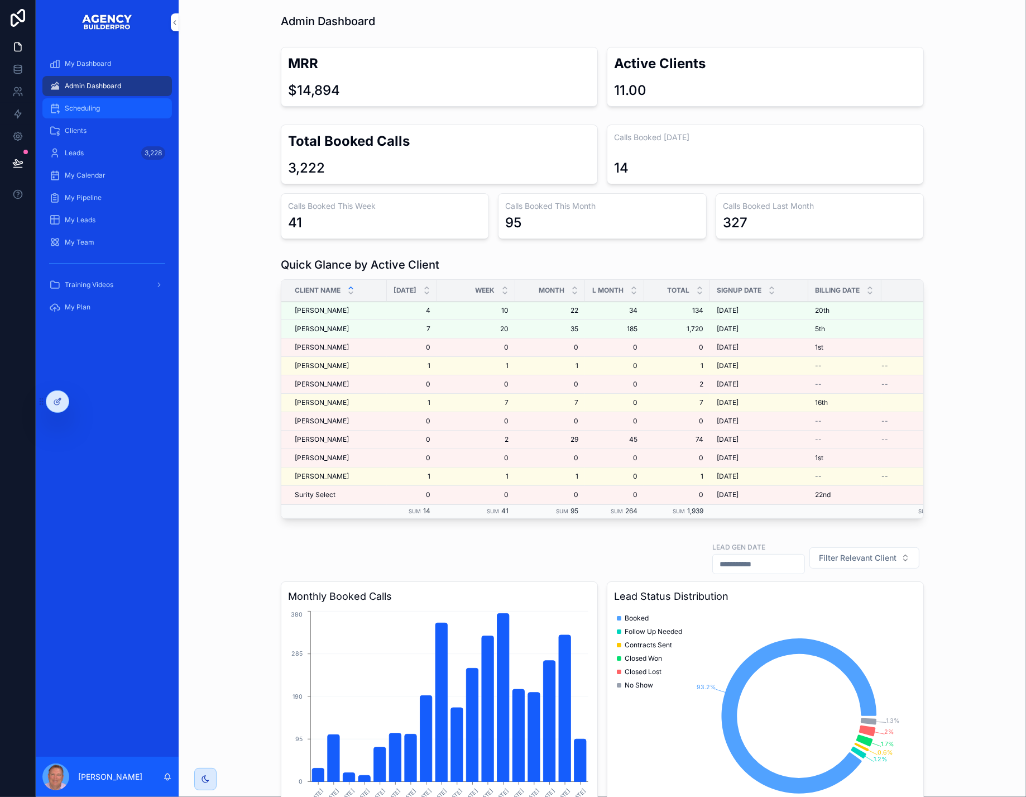
click at [98, 113] on span "Scheduling" at bounding box center [82, 108] width 35 height 9
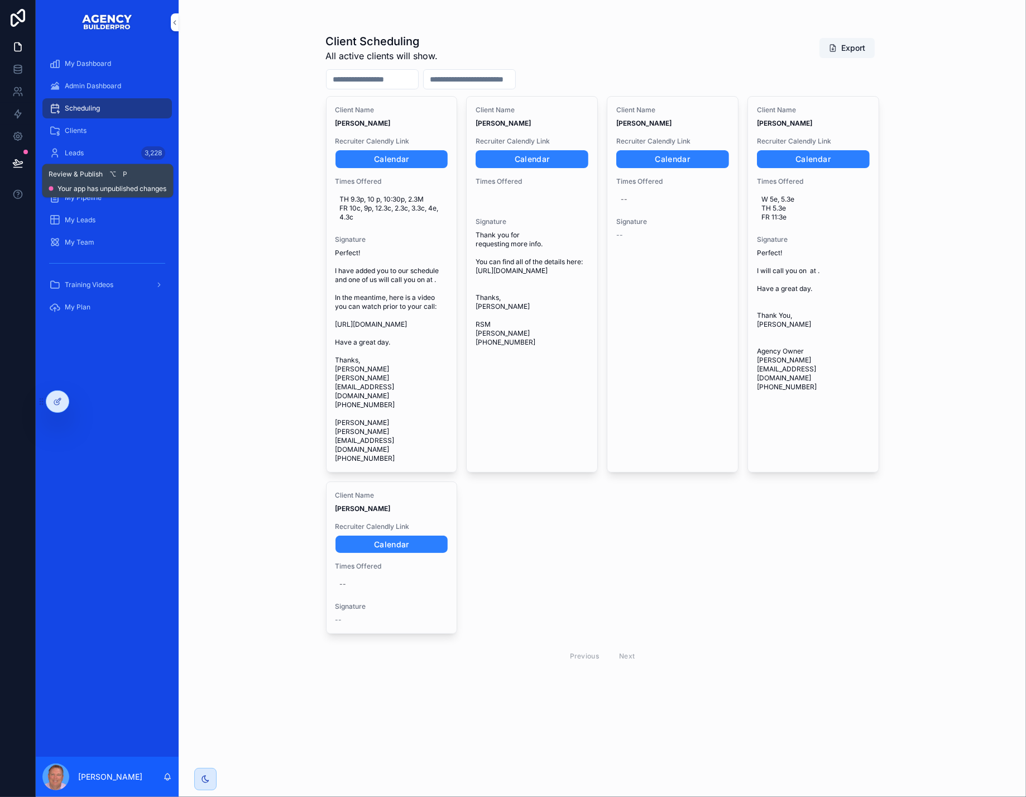
click at [77, 183] on div "Review & Publish ⌥ P Your app has unpublished changes" at bounding box center [108, 181] width 118 height 25
click at [22, 169] on icon at bounding box center [17, 162] width 11 height 11
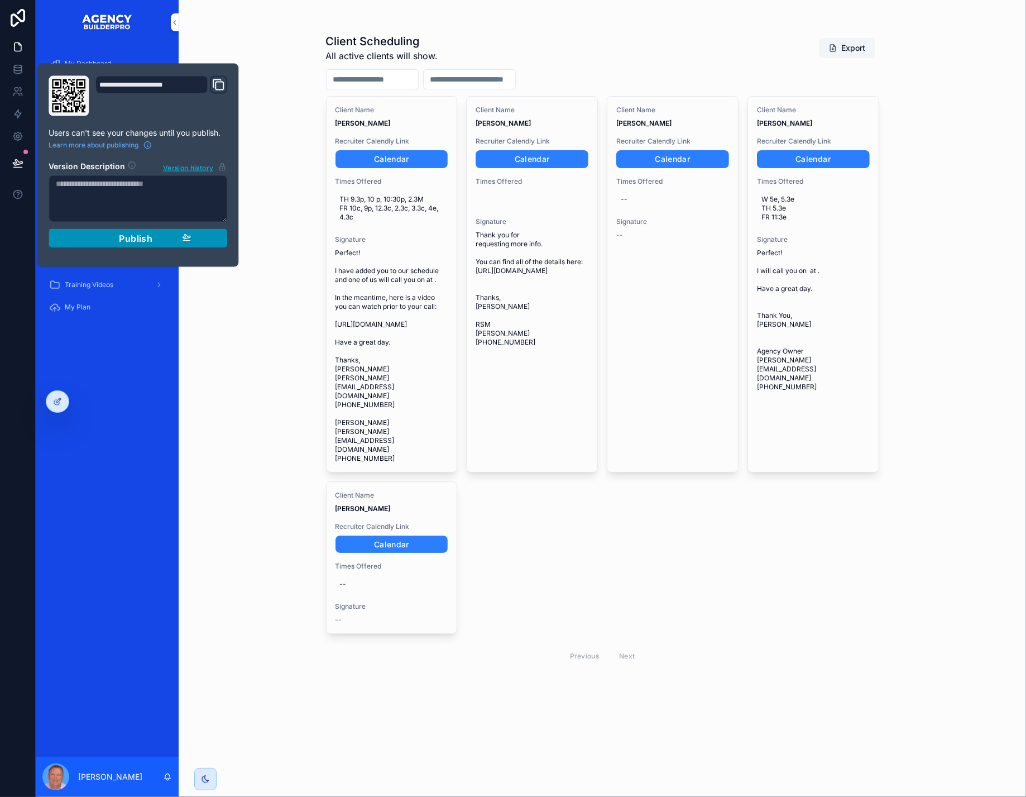
click at [146, 244] on span "Publish" at bounding box center [136, 238] width 34 height 11
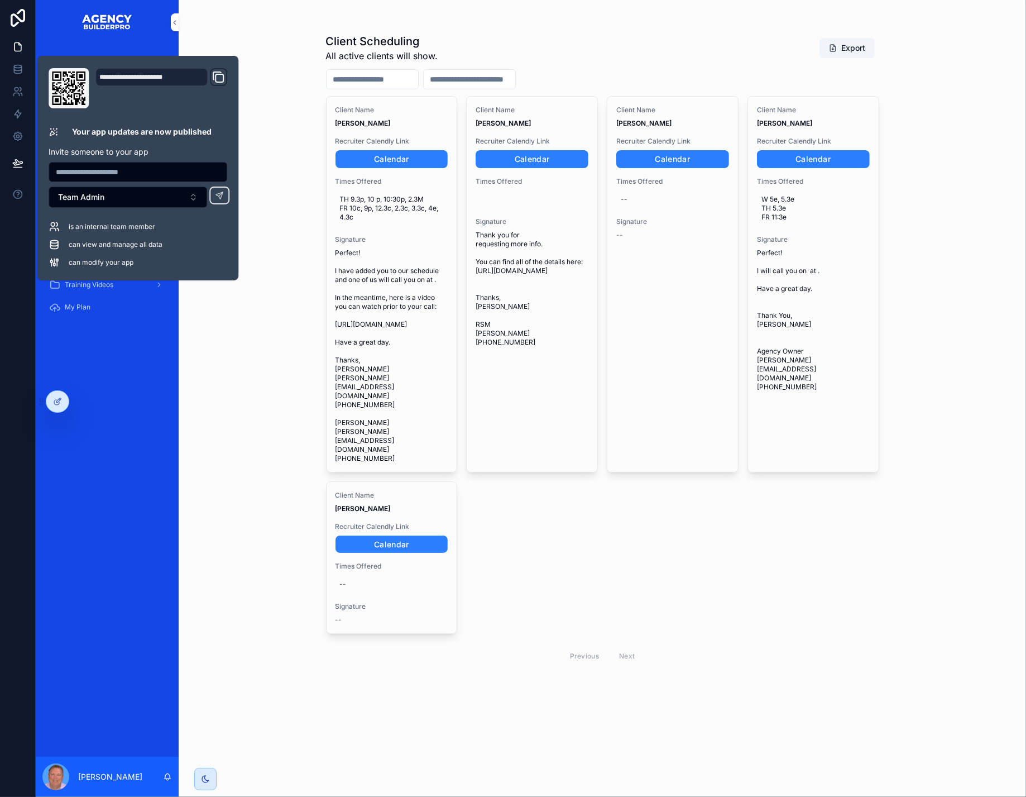
click at [311, 107] on div "Client Scheduling All active clients will show. Export Client Name [PERSON_NAME…" at bounding box center [603, 398] width 848 height 797
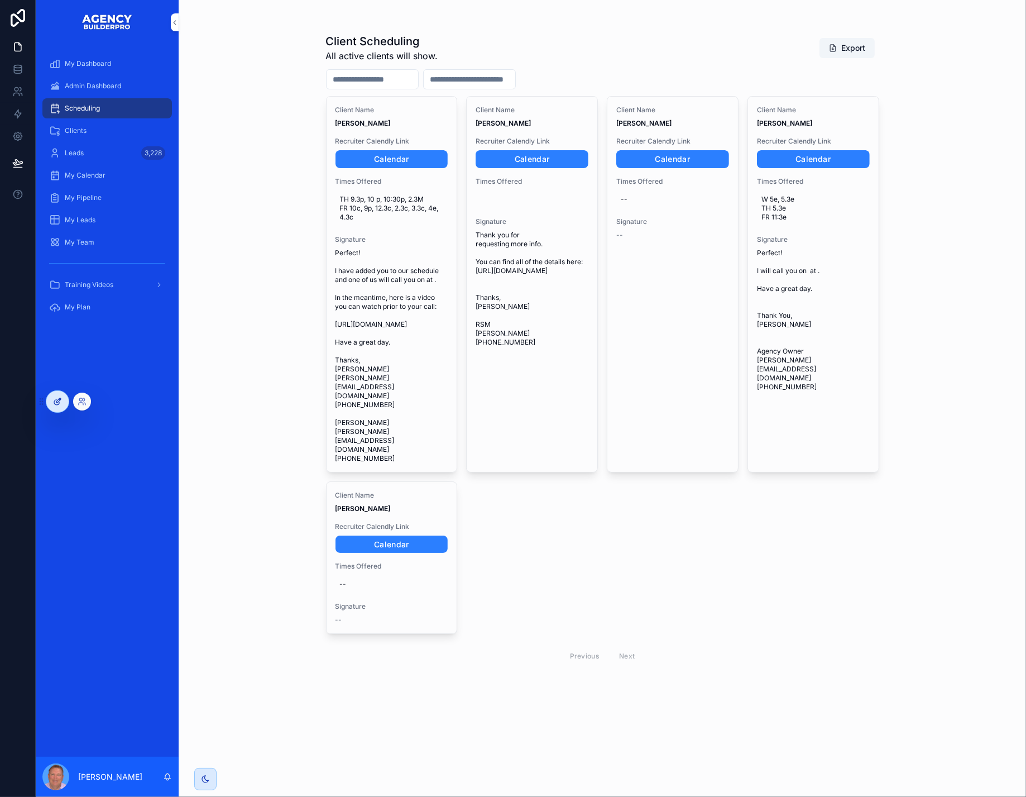
click at [55, 405] on icon at bounding box center [57, 401] width 9 height 9
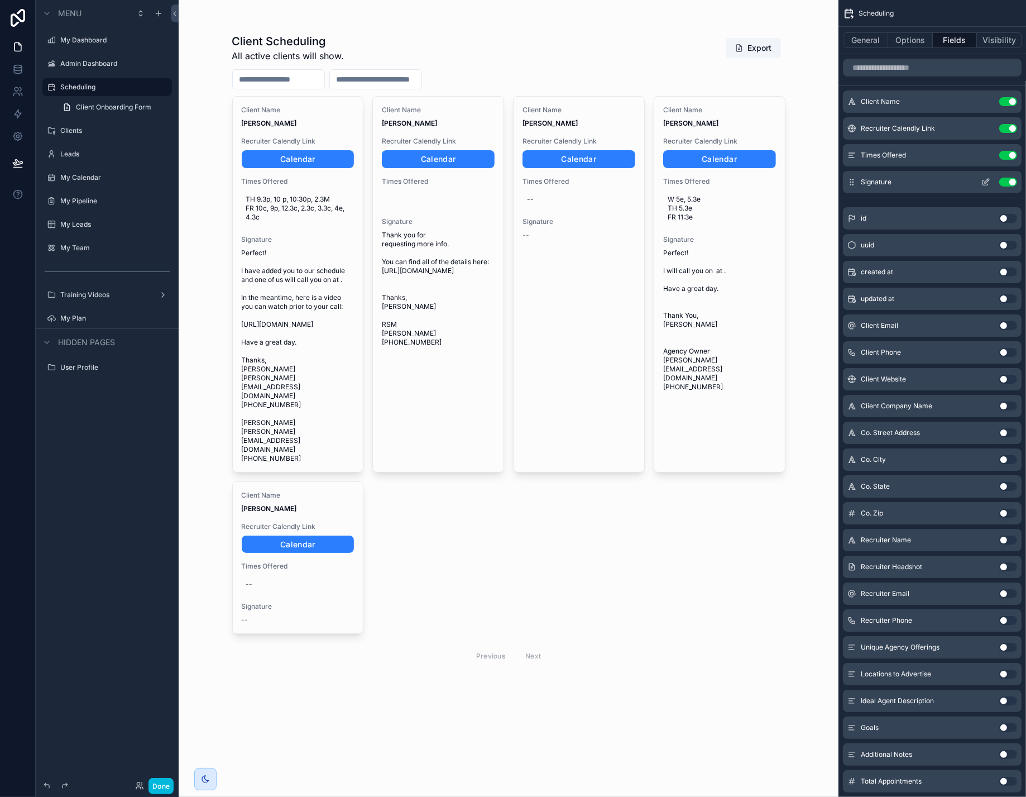
click at [982, 187] on icon "scrollable content" at bounding box center [986, 182] width 9 height 9
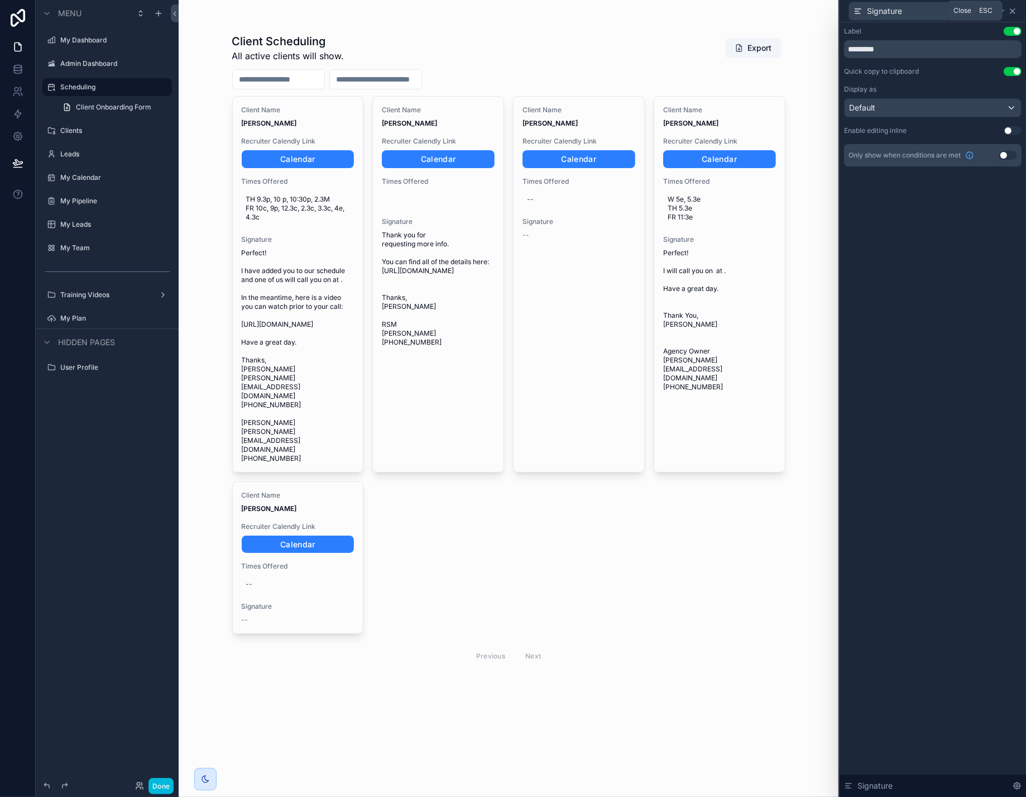
click at [1011, 13] on icon at bounding box center [1013, 11] width 4 height 4
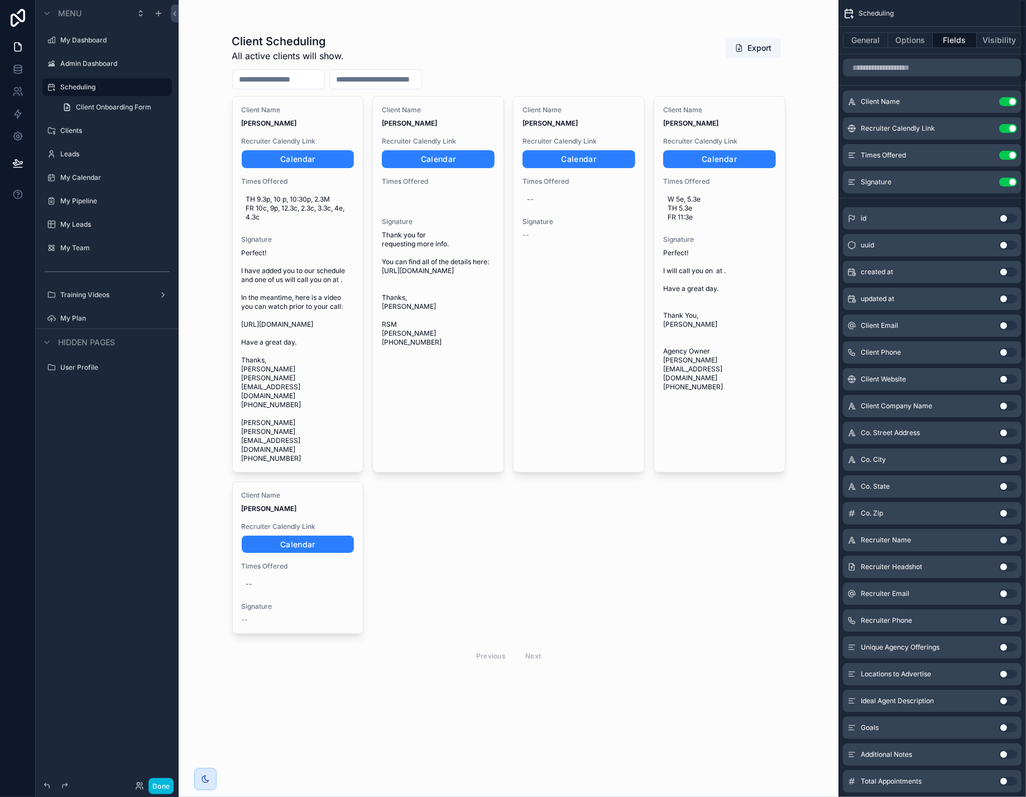
click at [295, 336] on div "scrollable content" at bounding box center [508, 352] width 571 height 705
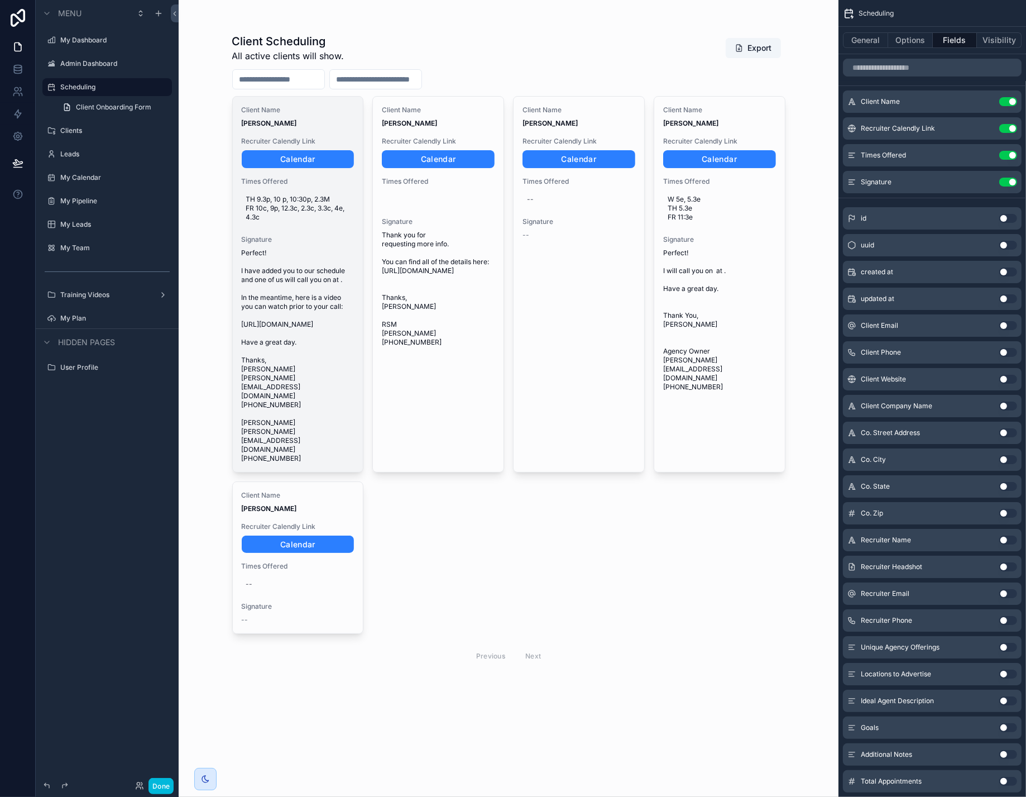
click at [293, 353] on span "Perfect! I have added you to our schedule and one of us will call you on at . I…" at bounding box center [298, 356] width 113 height 214
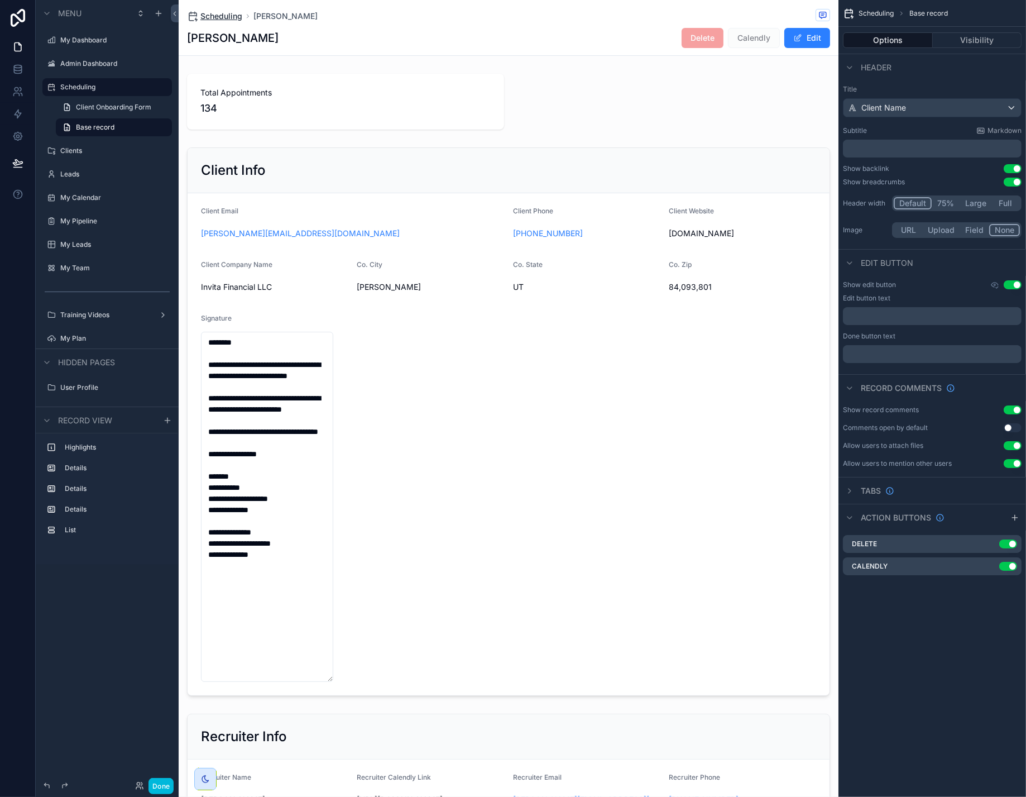
click at [242, 19] on span "Scheduling" at bounding box center [221, 16] width 42 height 11
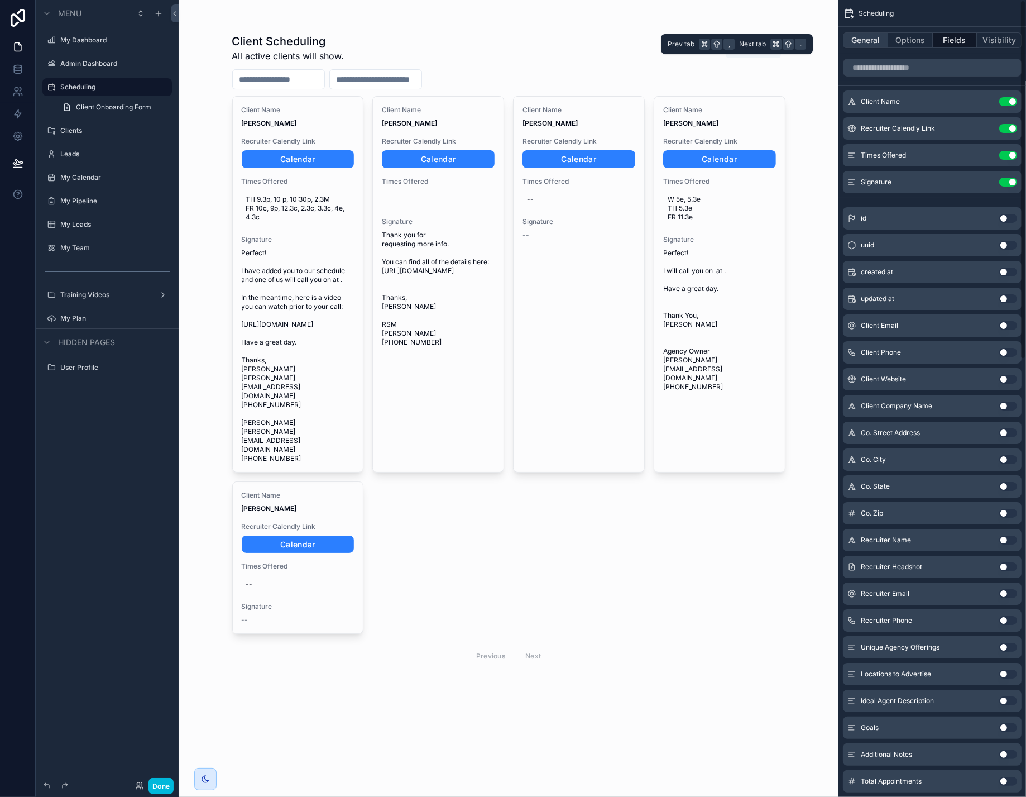
click at [843, 42] on button "General" at bounding box center [865, 40] width 45 height 16
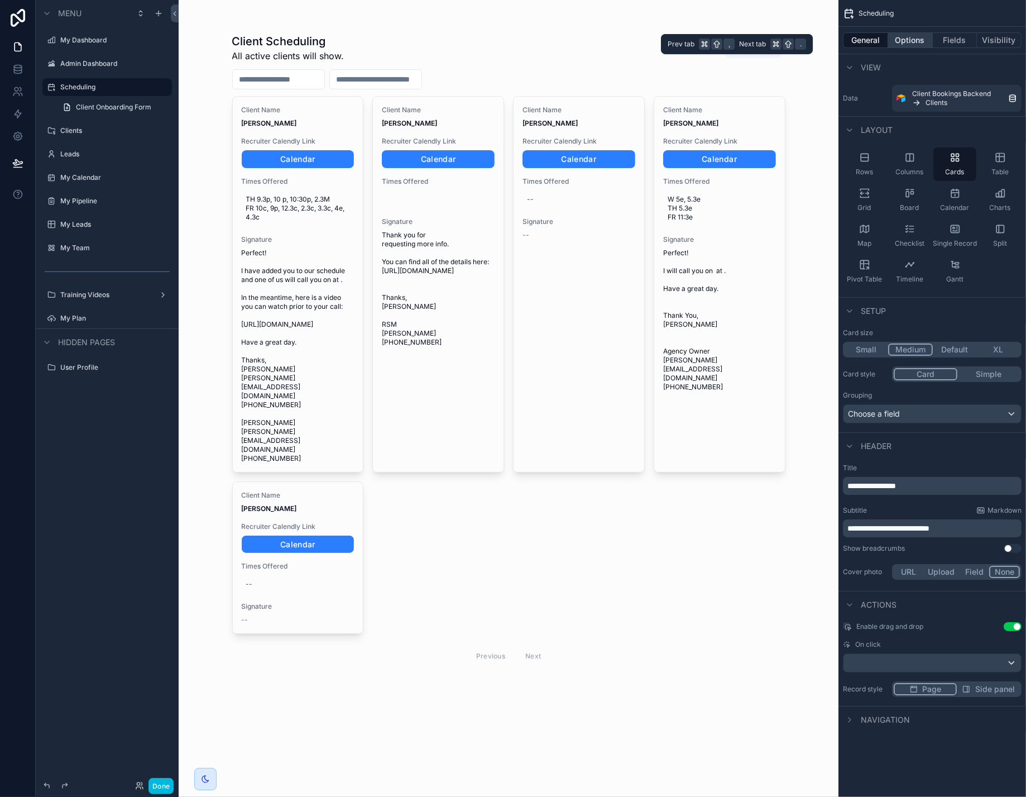
click at [906, 41] on button "Options" at bounding box center [911, 40] width 45 height 16
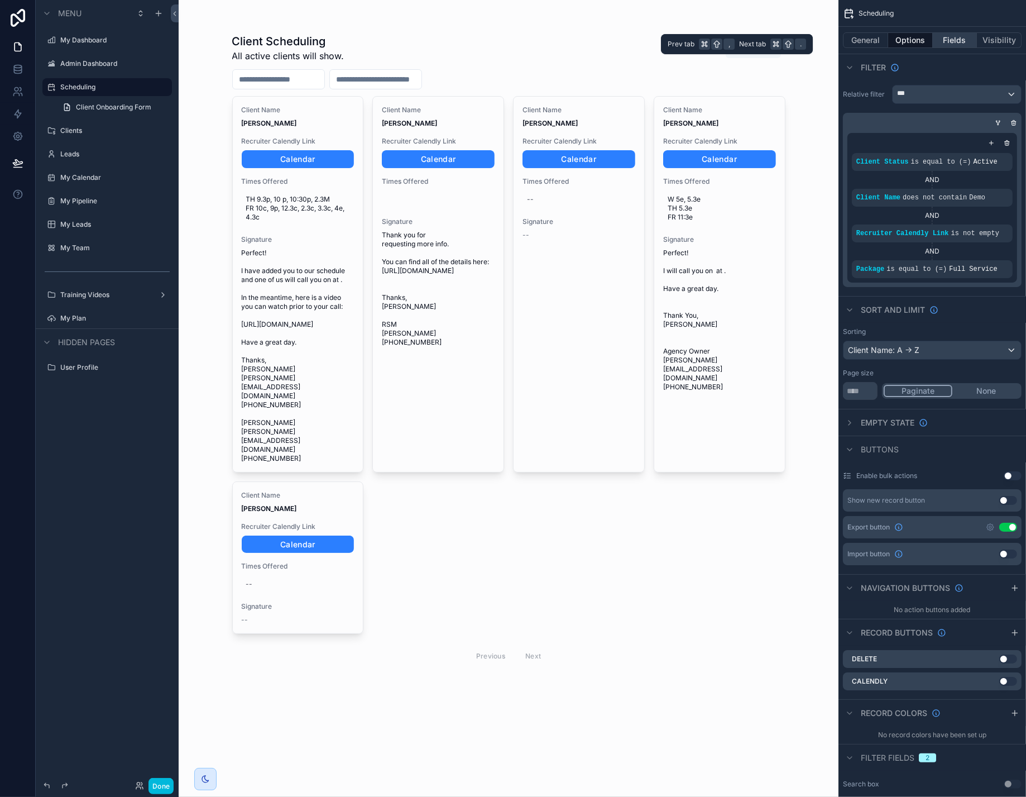
click at [947, 41] on button "Fields" at bounding box center [955, 40] width 45 height 16
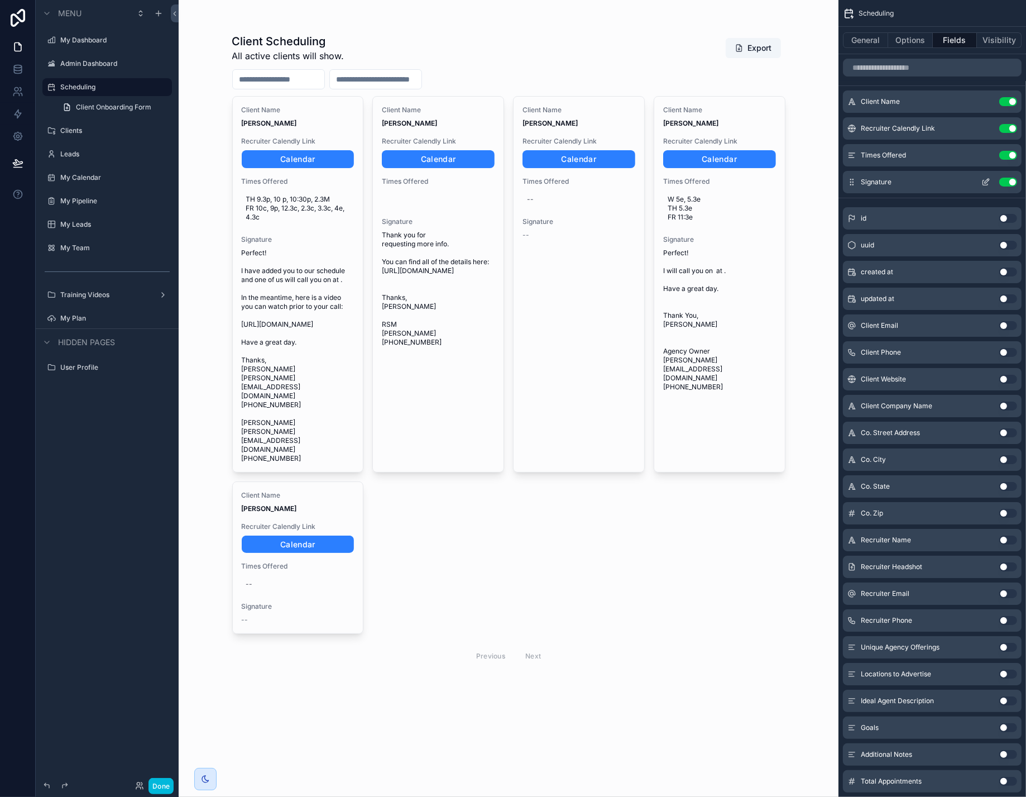
click at [982, 187] on icon "scrollable content" at bounding box center [986, 182] width 9 height 9
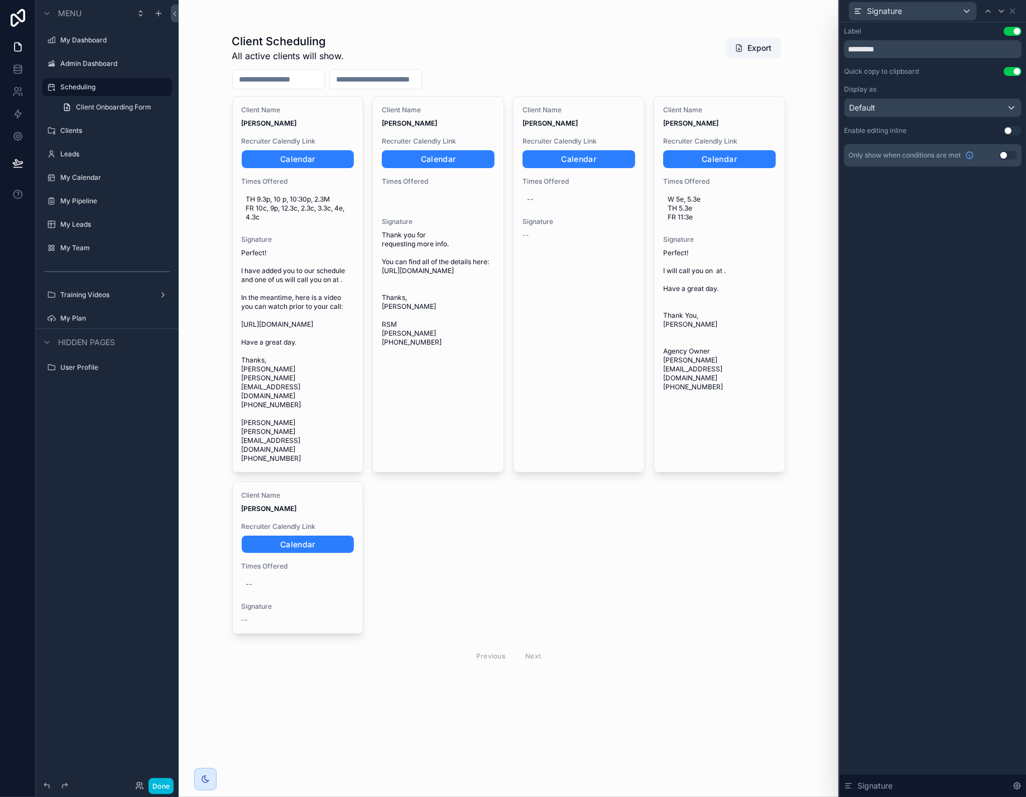
click at [1014, 135] on button "Use setting" at bounding box center [1013, 130] width 18 height 9
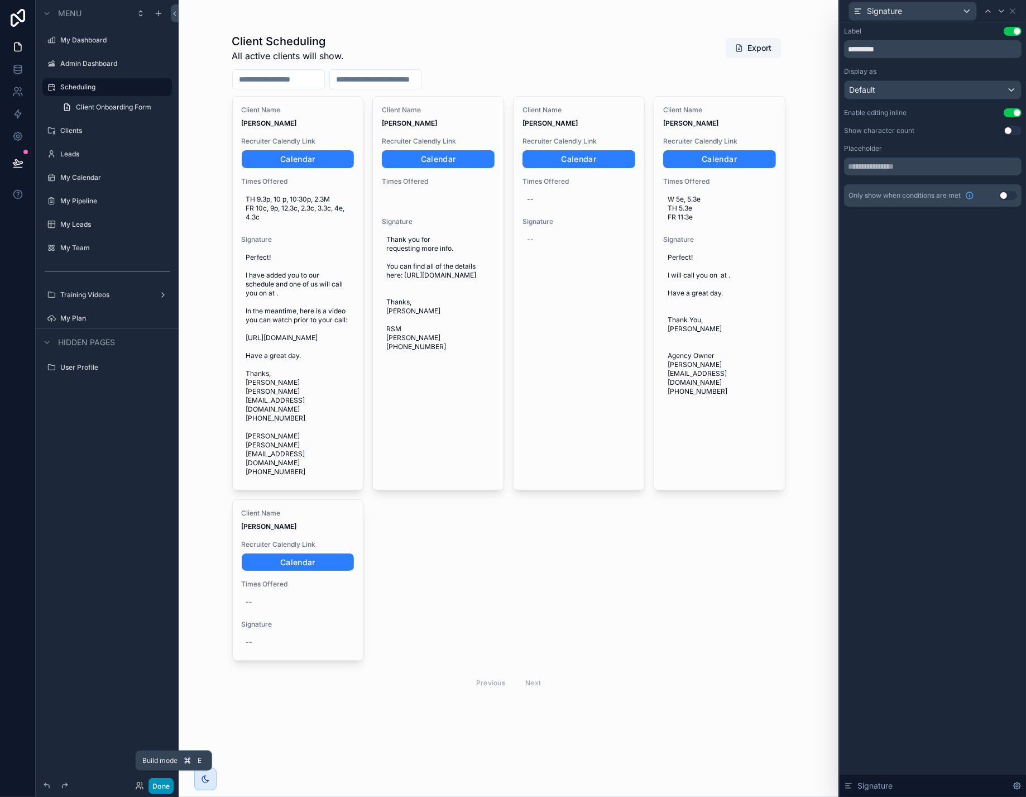
click at [174, 778] on button "Done" at bounding box center [161, 786] width 25 height 16
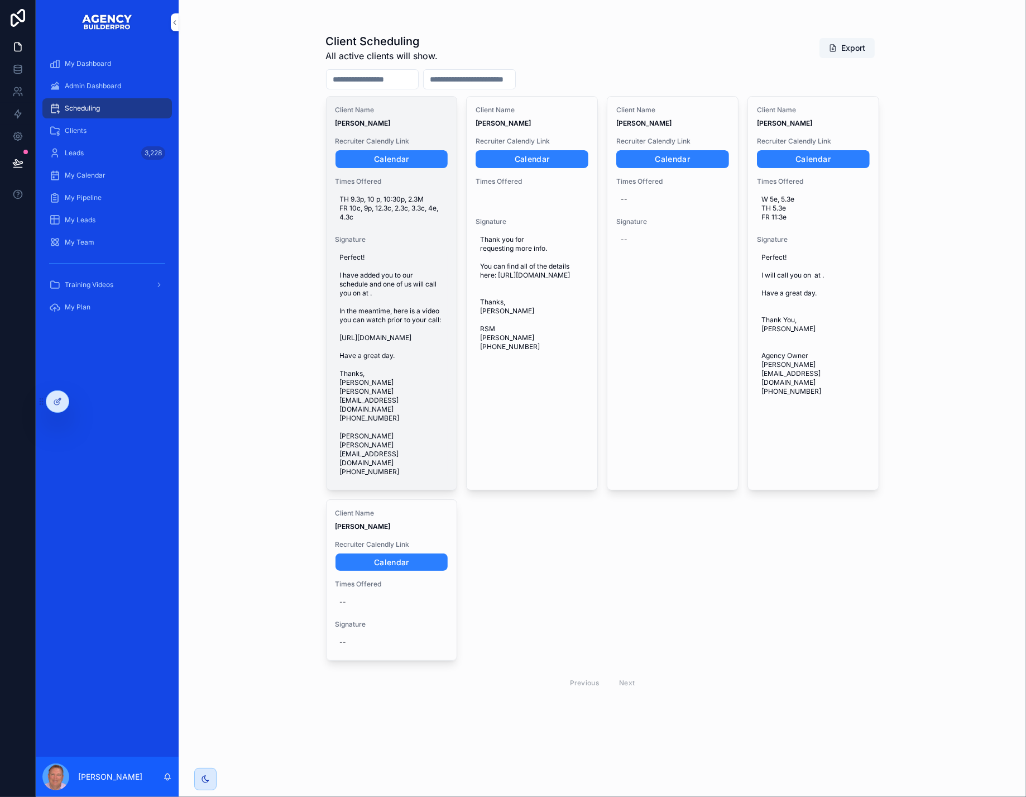
click at [402, 375] on span "Perfect! I have added you to our schedule and one of us will call you on at . I…" at bounding box center [392, 364] width 104 height 223
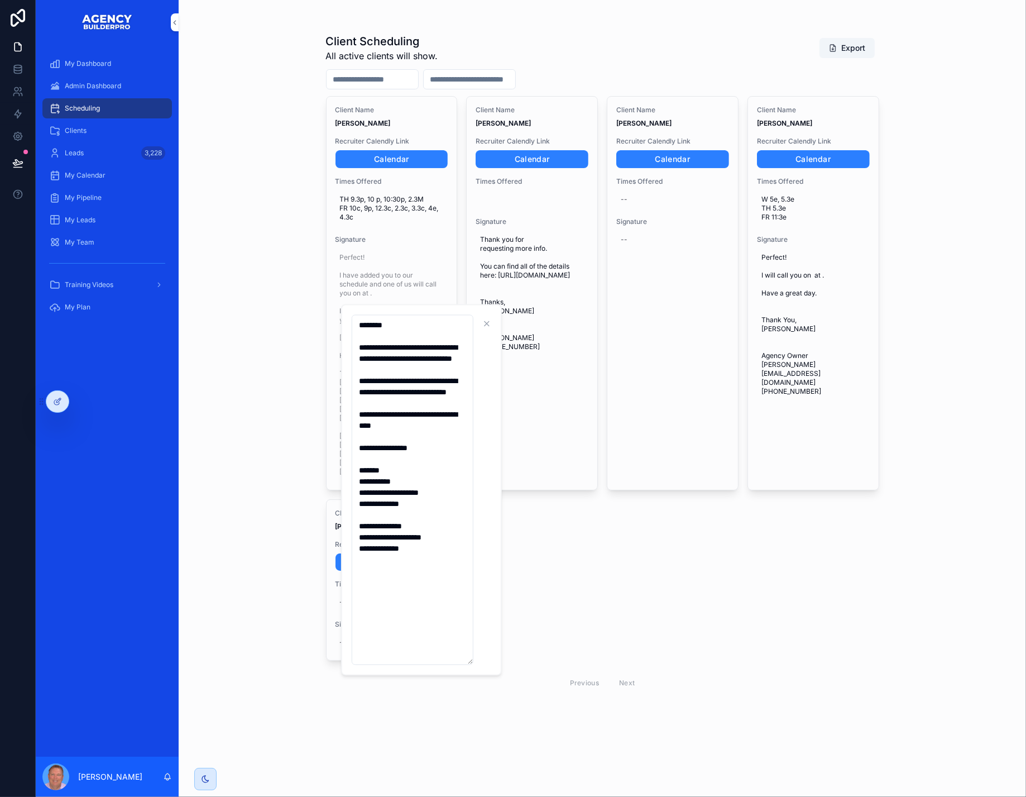
drag, startPoint x: 435, startPoint y: 604, endPoint x: 341, endPoint y: 322, distance: 297.8
click at [341, 322] on div "**********" at bounding box center [421, 489] width 161 height 371
click at [489, 322] on icon "scrollable content" at bounding box center [487, 323] width 9 height 9
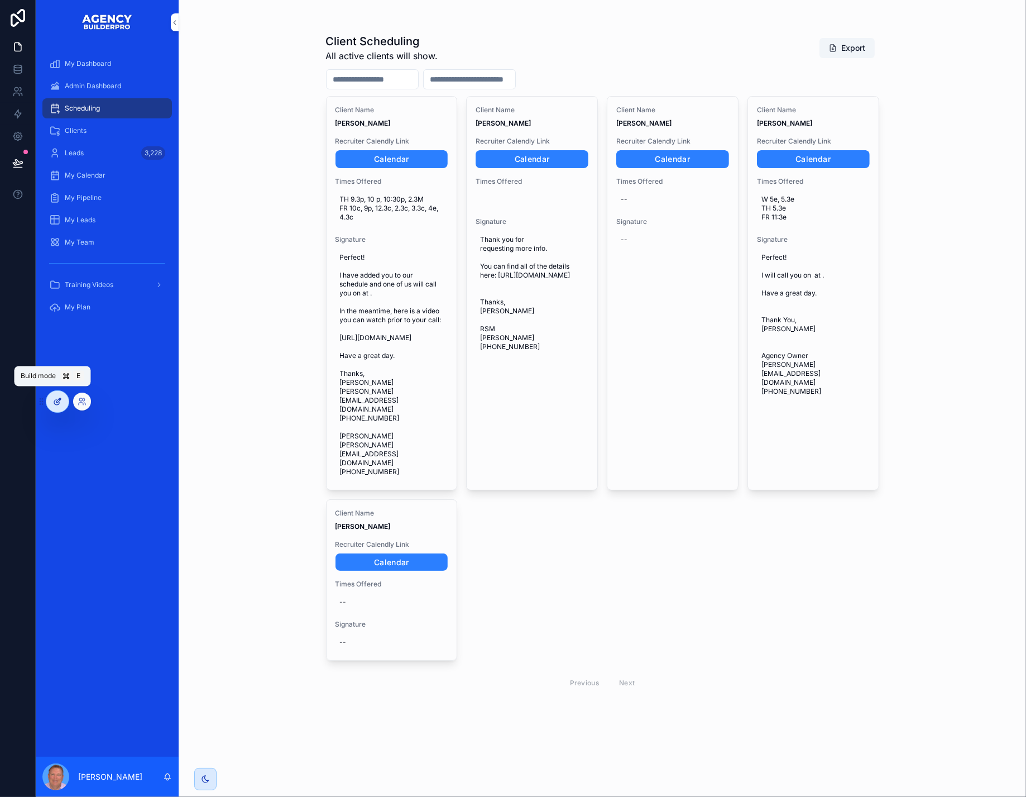
click at [60, 402] on icon at bounding box center [58, 400] width 4 height 4
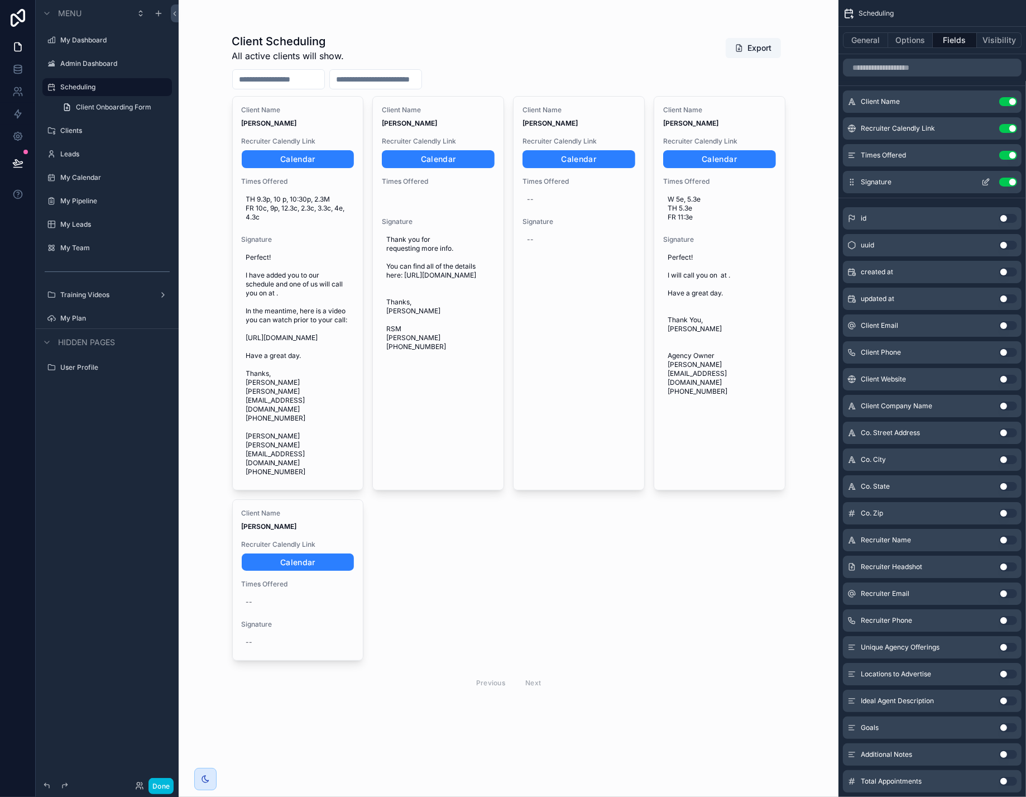
click at [985, 183] on icon "scrollable content" at bounding box center [987, 181] width 4 height 4
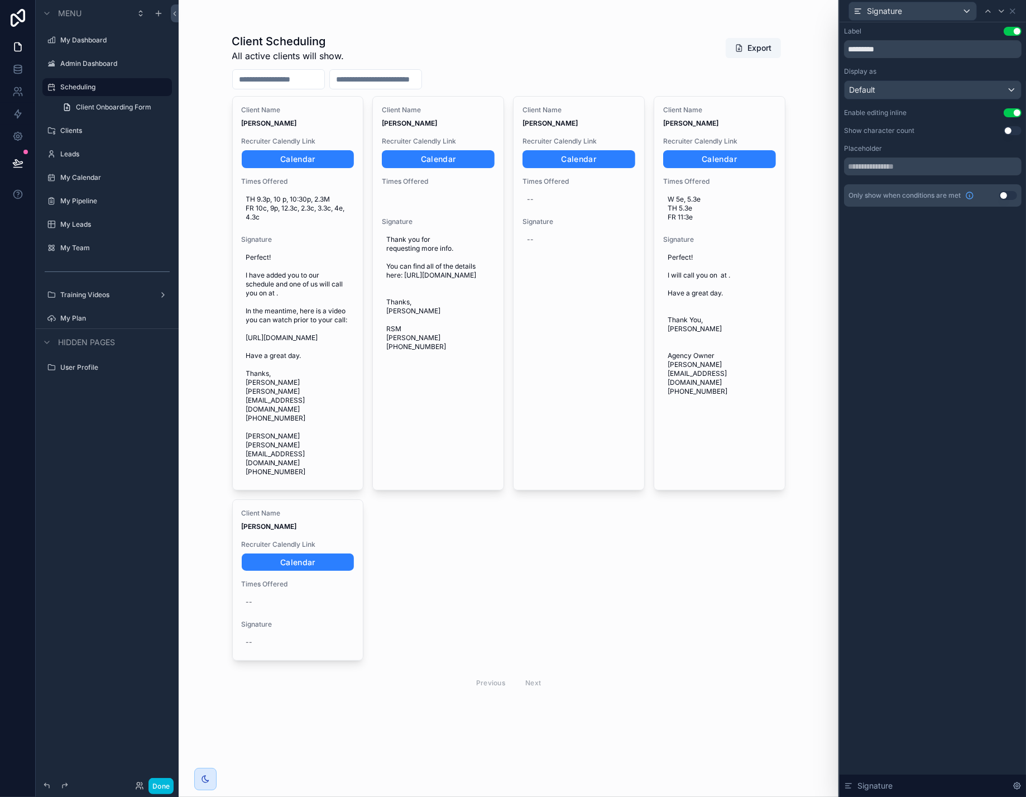
click at [1006, 117] on button "Use setting" at bounding box center [1013, 112] width 18 height 9
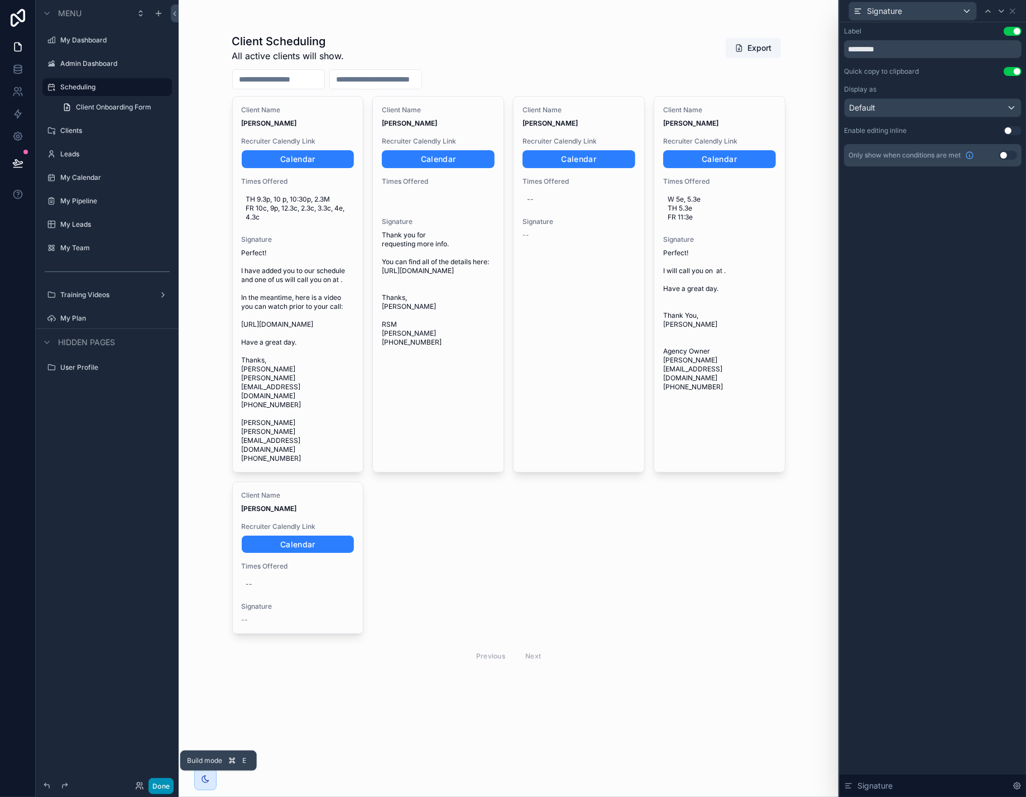
click at [174, 784] on button "Done" at bounding box center [161, 786] width 25 height 16
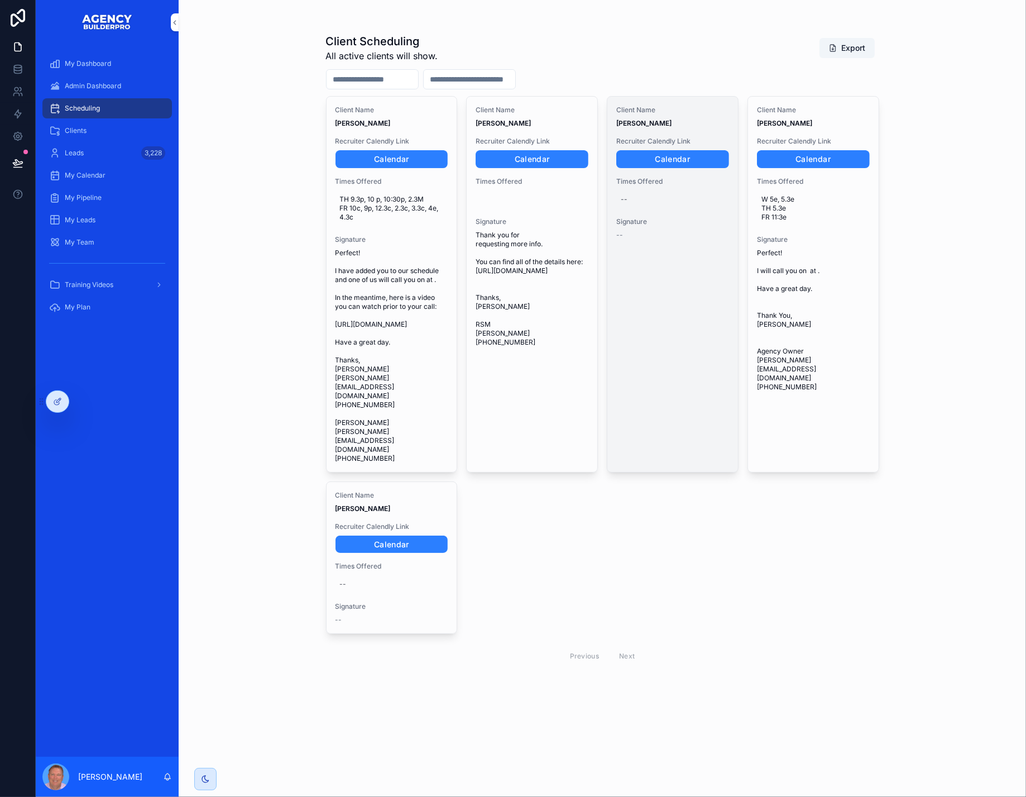
click at [687, 371] on link "Client Name [PERSON_NAME] Recruiter Calendly Link Calendar Times Offered -- Sig…" at bounding box center [673, 284] width 132 height 376
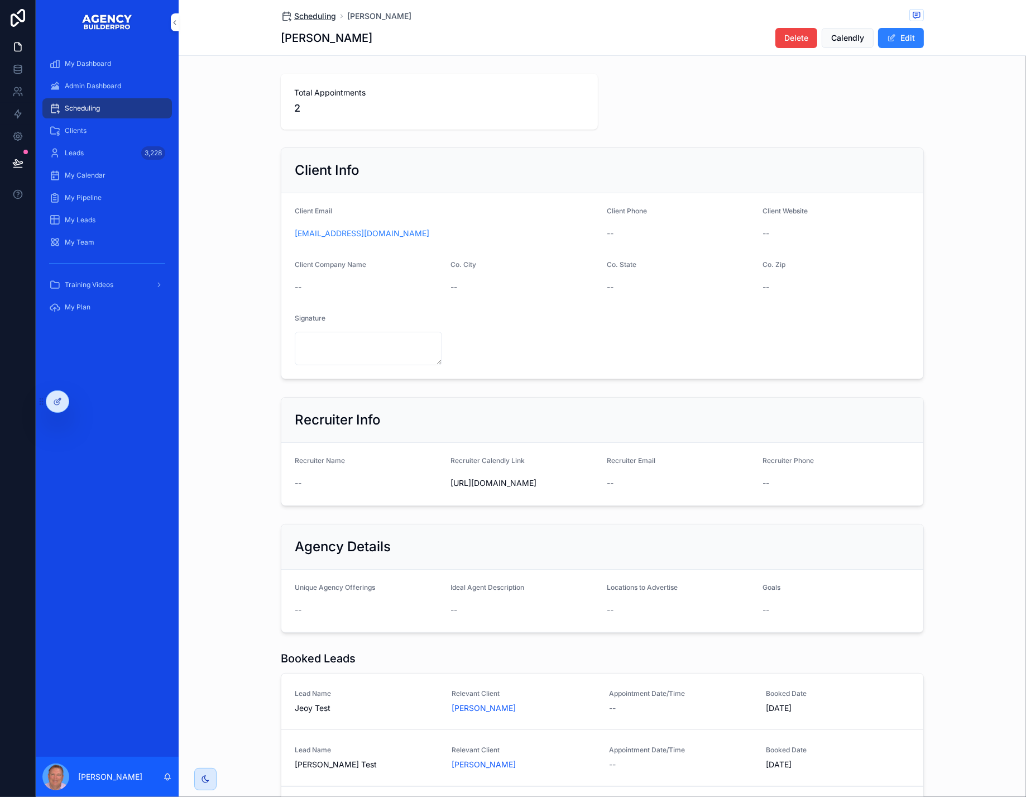
click at [294, 22] on span "Scheduling" at bounding box center [315, 16] width 42 height 11
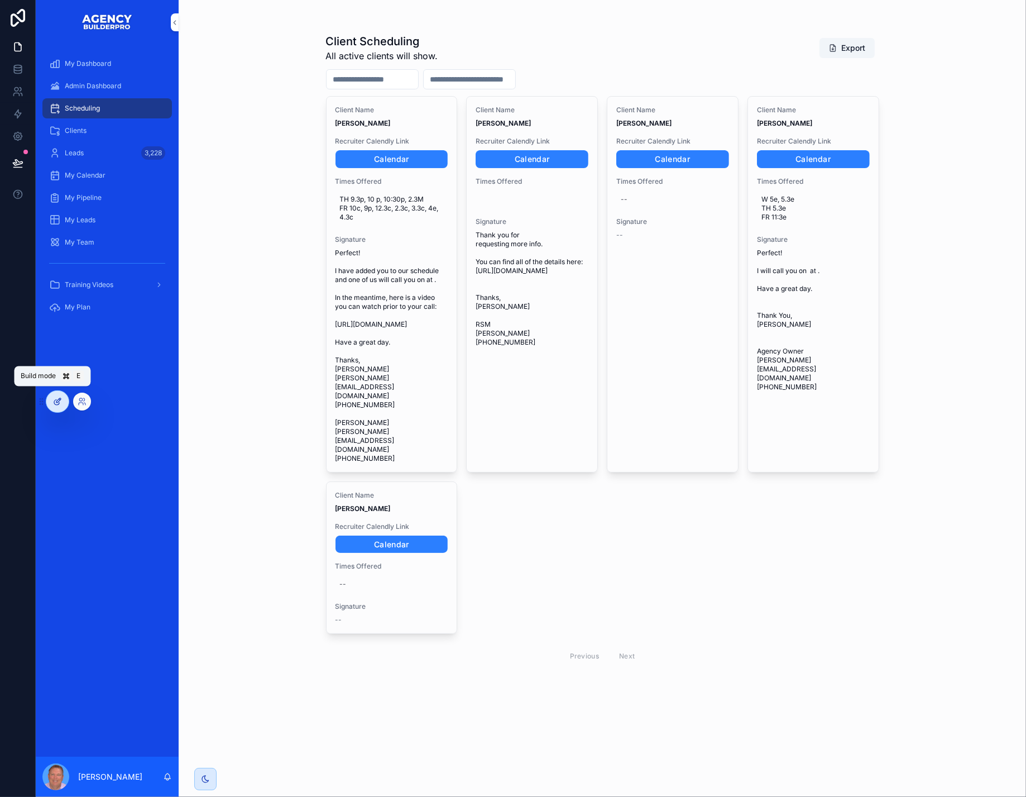
click at [56, 399] on icon at bounding box center [57, 401] width 9 height 9
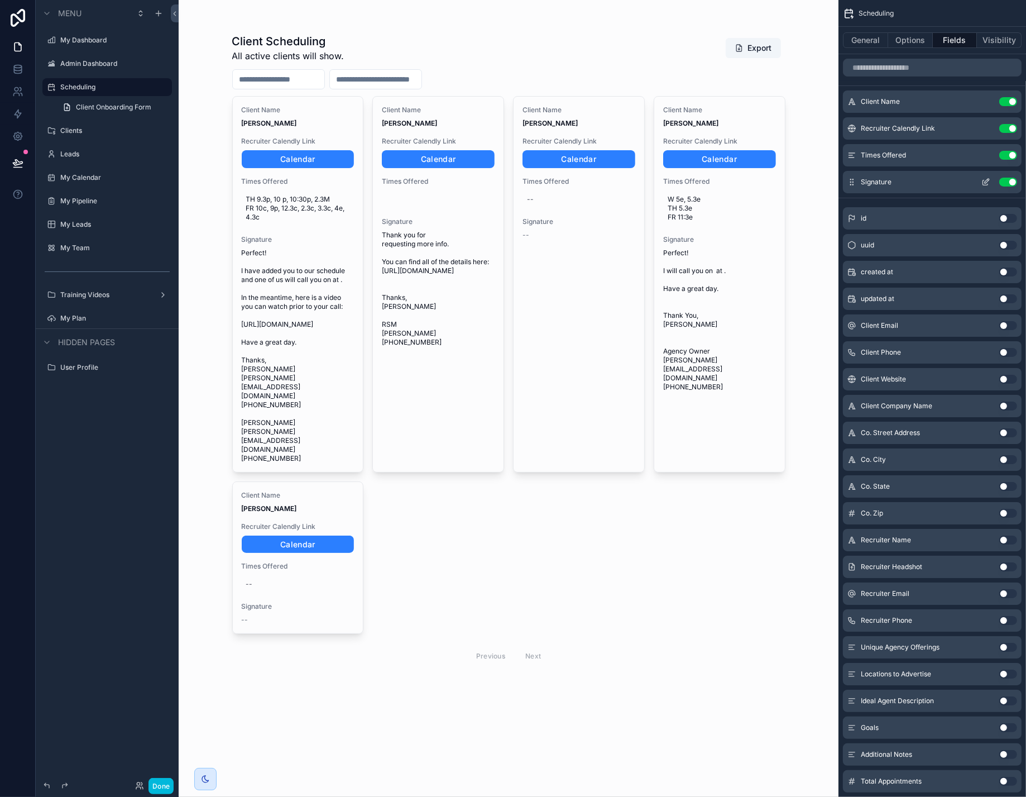
click at [985, 183] on icon "scrollable content" at bounding box center [987, 181] width 4 height 4
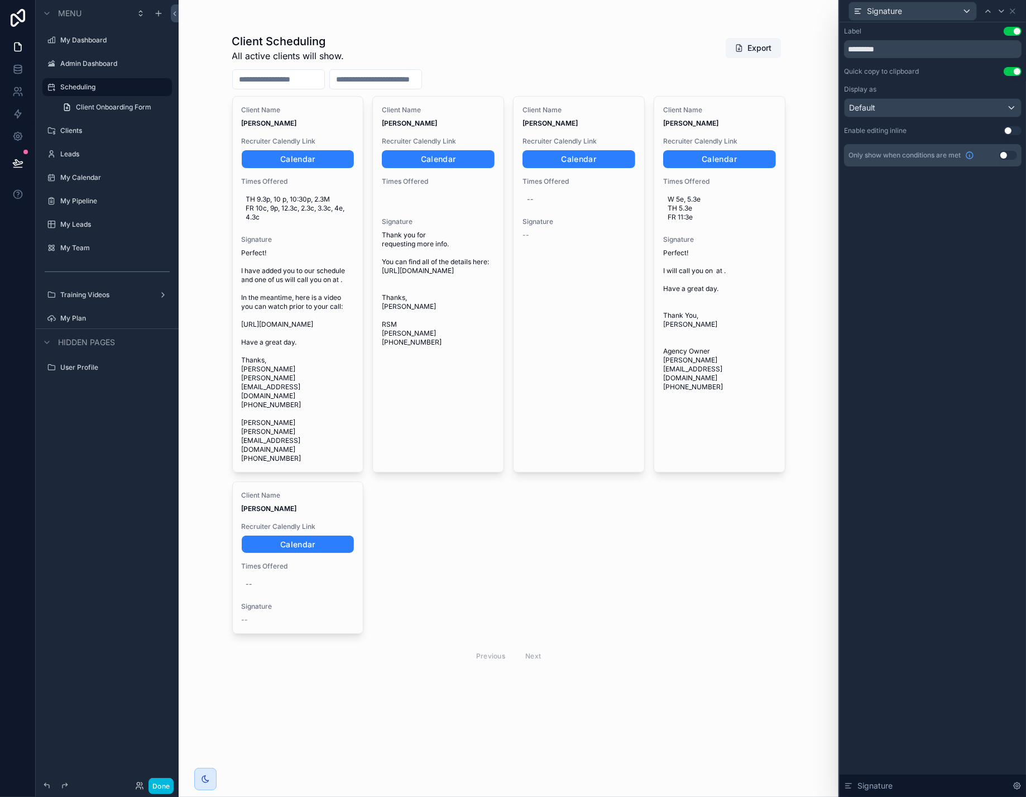
click at [1014, 135] on button "Use setting" at bounding box center [1013, 130] width 18 height 9
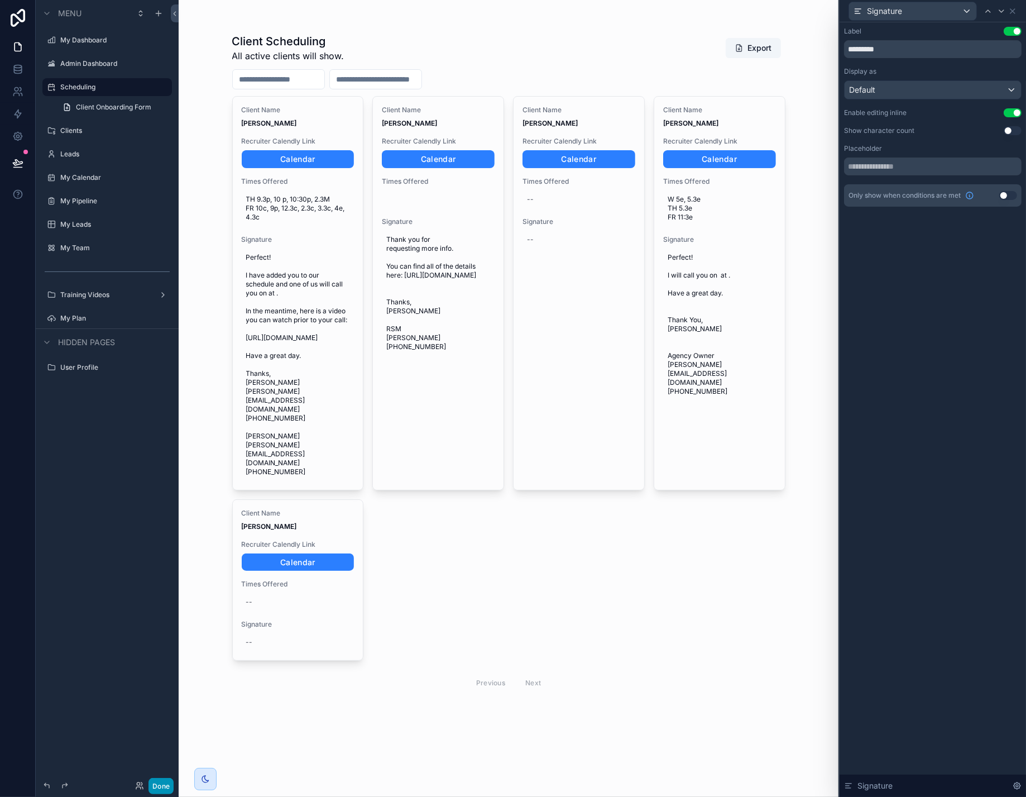
click at [173, 782] on button "Done" at bounding box center [161, 786] width 25 height 16
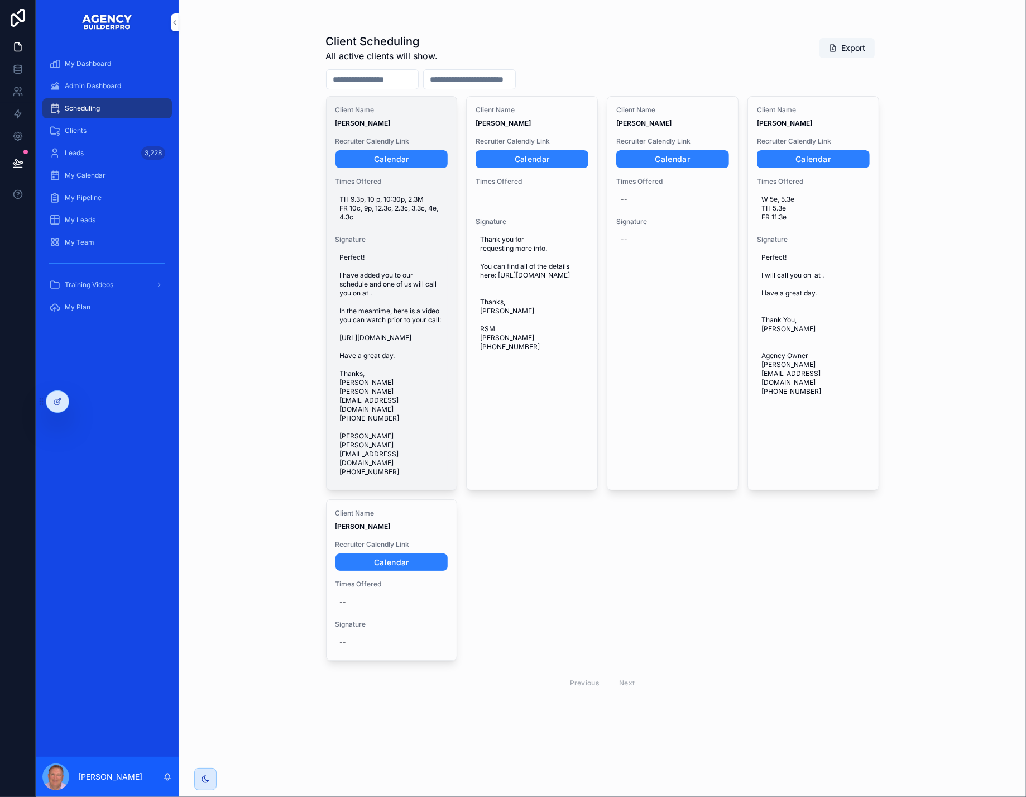
click at [411, 416] on span "Perfect! I have added you to our schedule and one of us will call you on at . I…" at bounding box center [392, 364] width 104 height 223
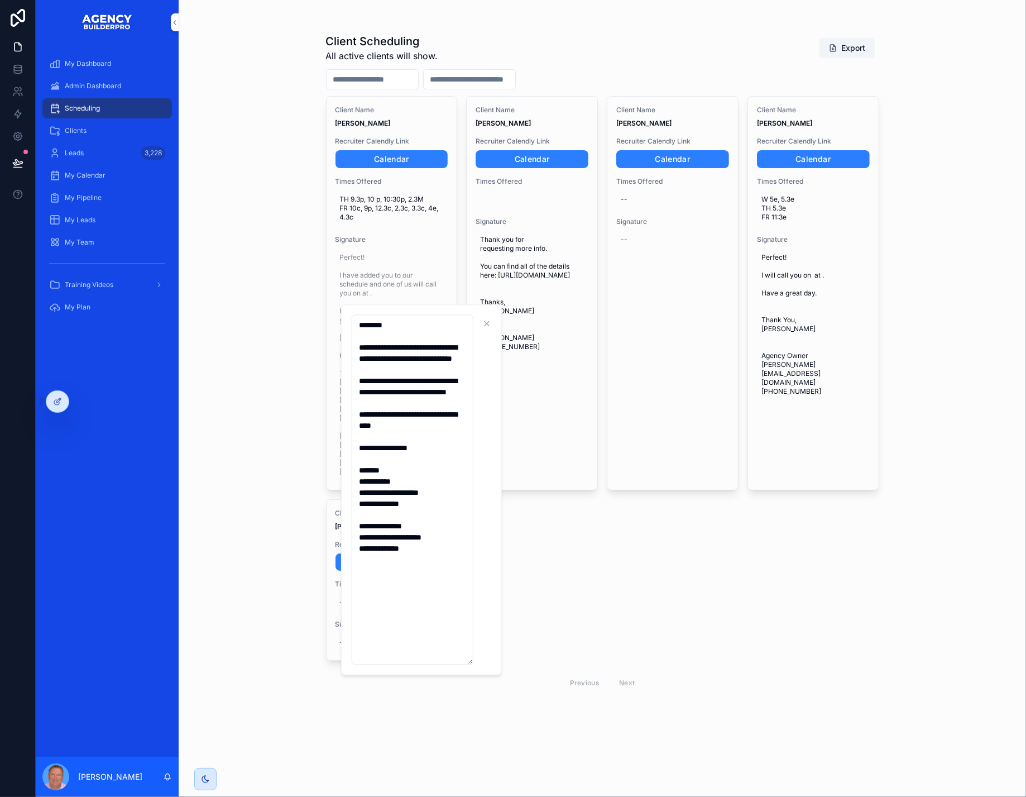
drag, startPoint x: 433, startPoint y: 604, endPoint x: 350, endPoint y: 329, distance: 286.9
click at [350, 329] on div "**********" at bounding box center [421, 489] width 161 height 371
click at [301, 327] on div "Client Scheduling All active clients will show. Export Client Name [PERSON_NAME…" at bounding box center [603, 398] width 848 height 797
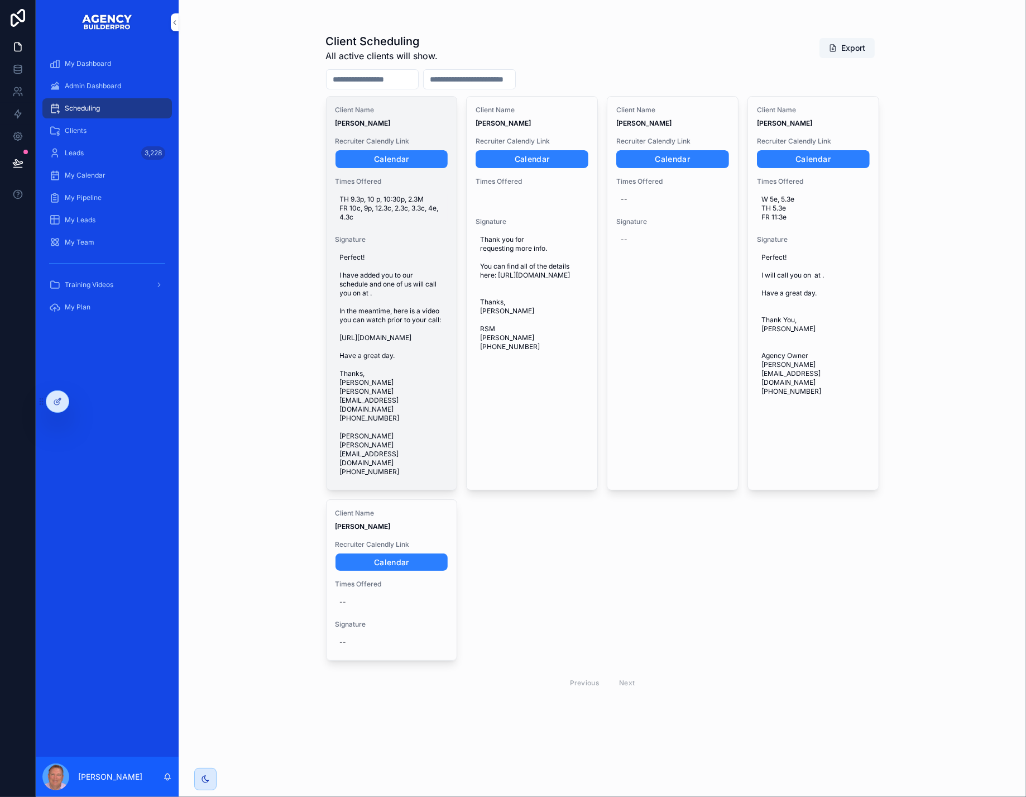
scroll to position [4, 0]
click at [422, 222] on span "TH 9.3p, 10 p, 10:30p, 2.3M FR 10c, 9p, 12.3c, 2.3c, 3.3c, 4e, 4.3c" at bounding box center [392, 208] width 104 height 27
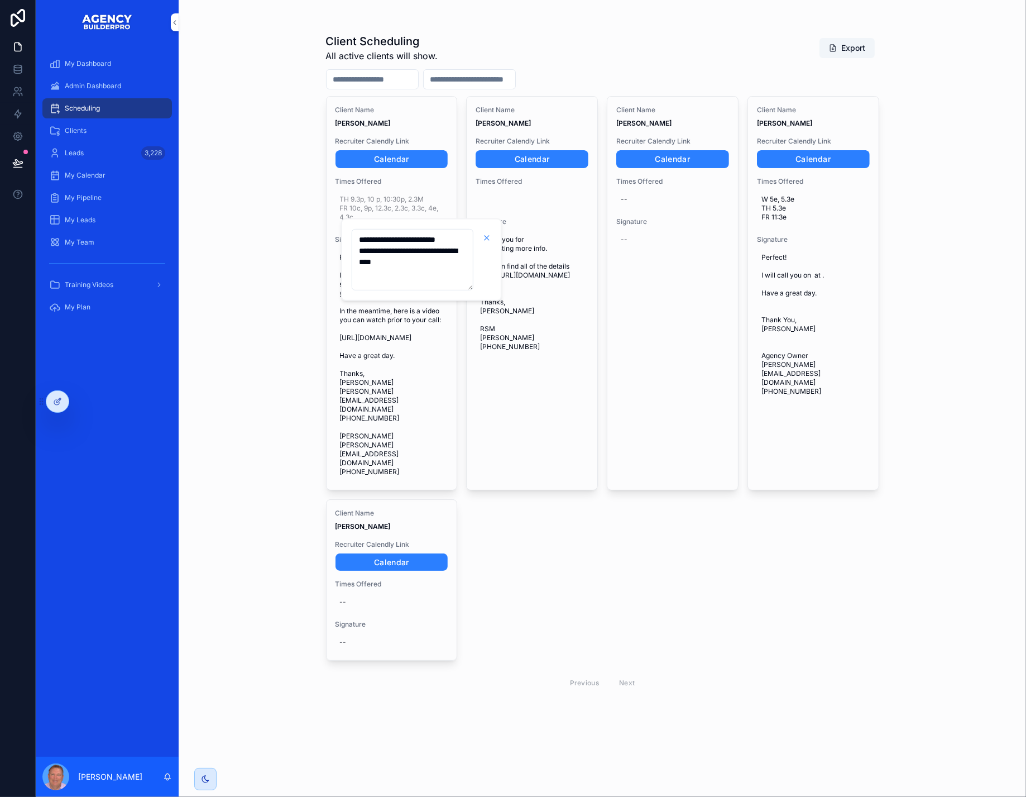
click at [489, 241] on icon "scrollable content" at bounding box center [487, 237] width 9 height 9
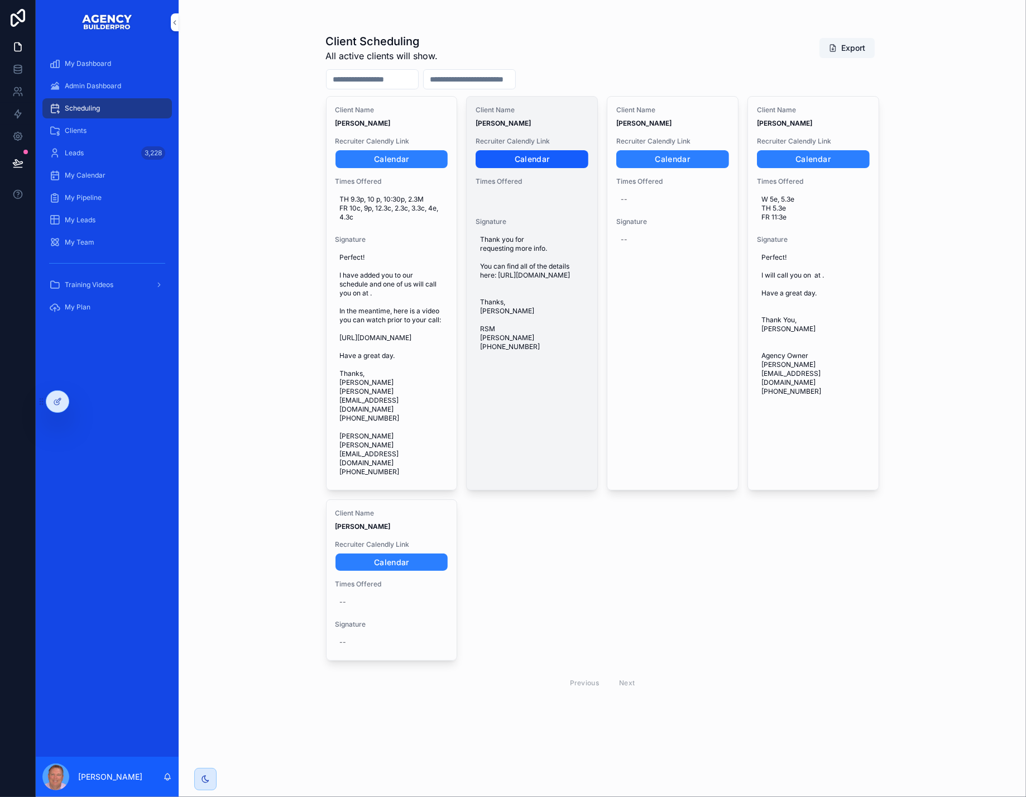
scroll to position [2, 0]
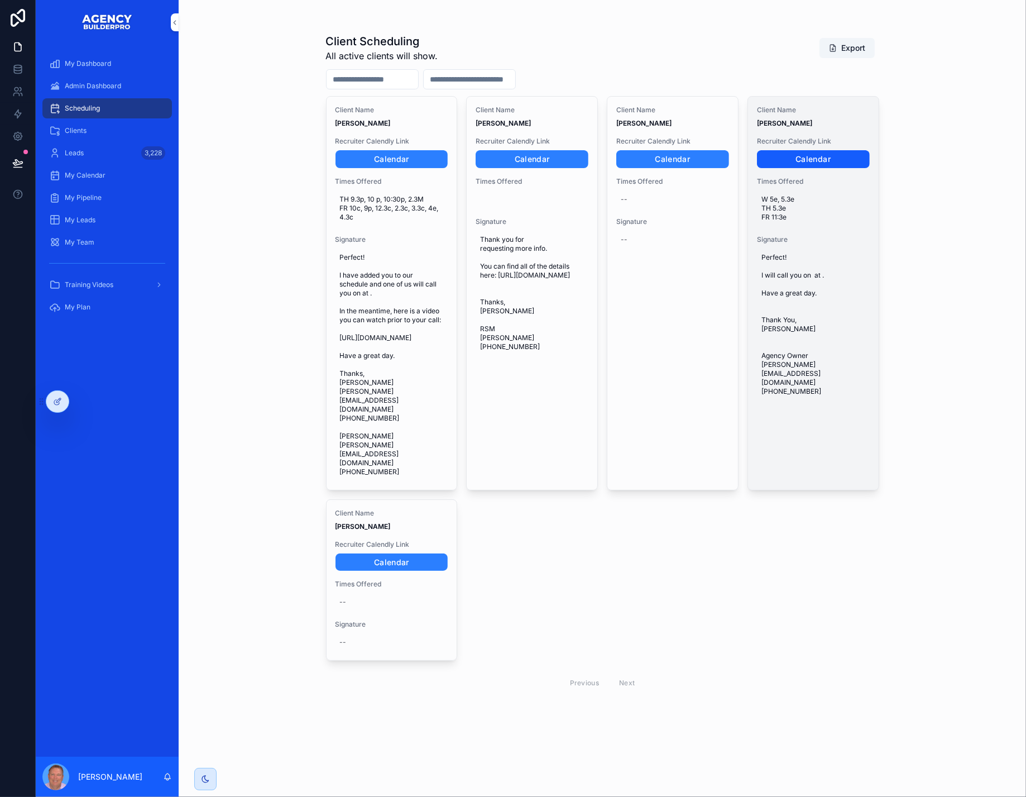
click at [815, 168] on link "Calendar" at bounding box center [813, 159] width 113 height 18
